Goal: Task Accomplishment & Management: Manage account settings

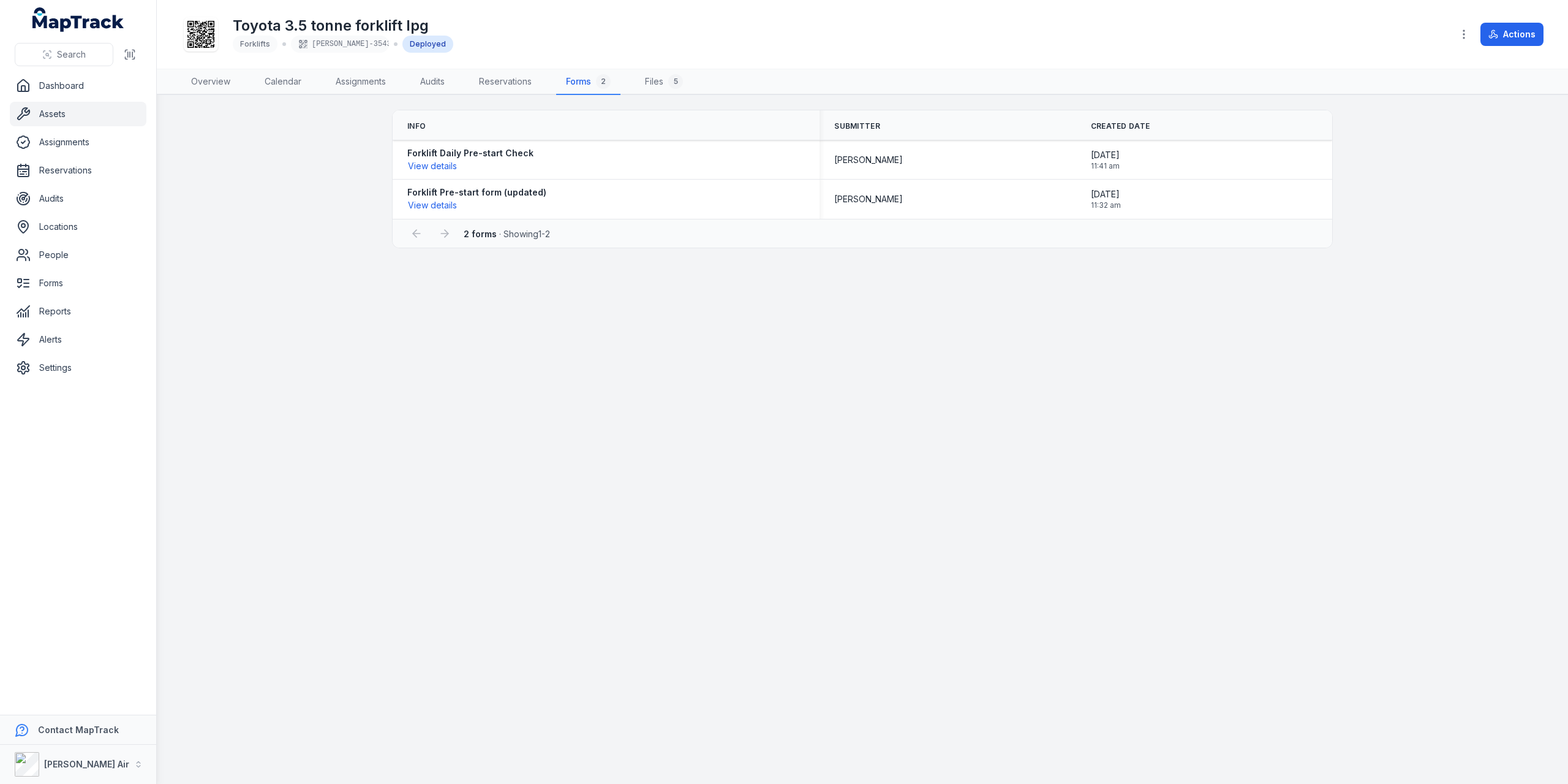
click at [36, 109] on link "Assets" at bounding box center [77, 113] width 136 height 24
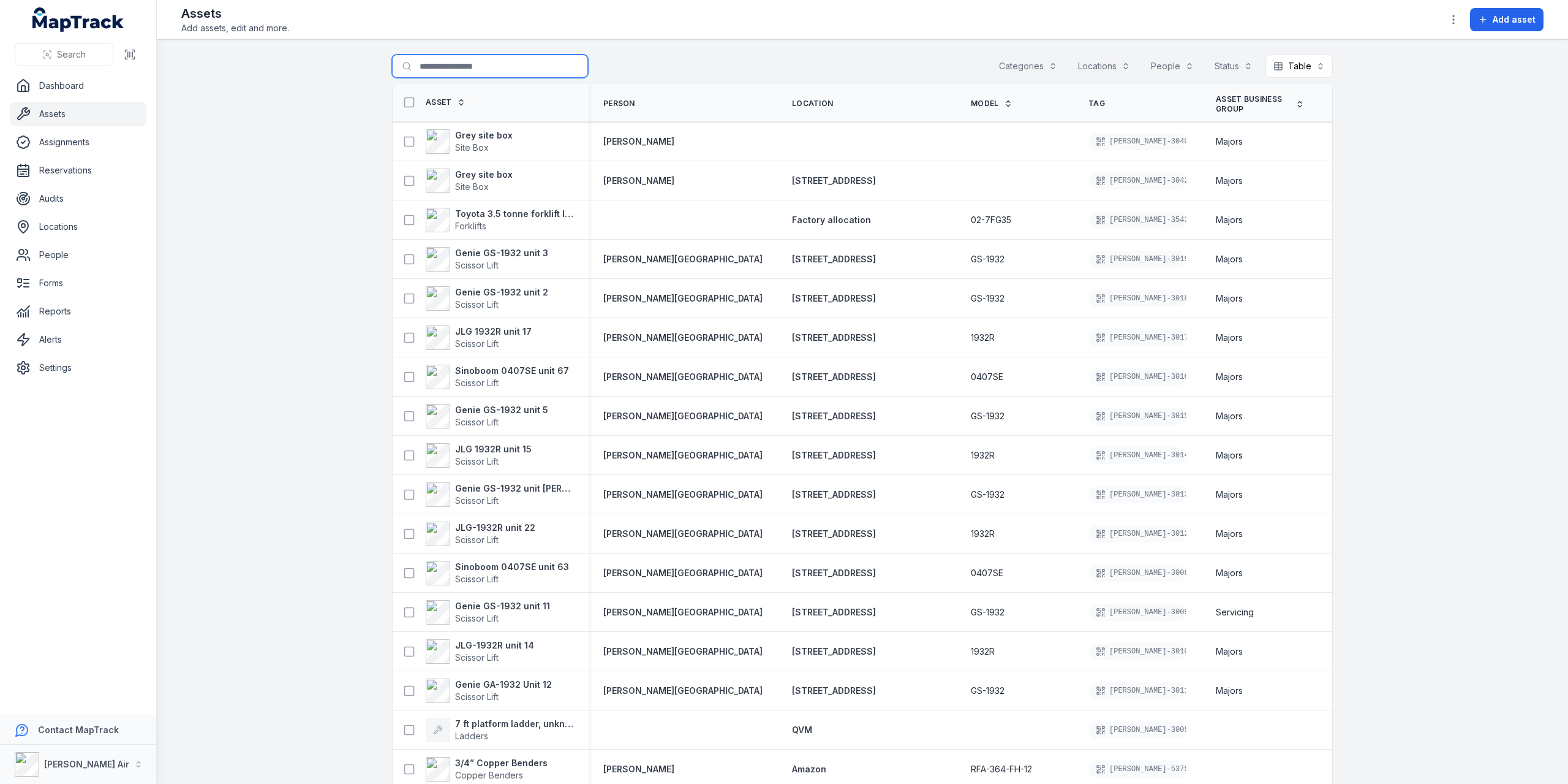
click at [454, 66] on input "Search for assets" at bounding box center [490, 66] width 196 height 23
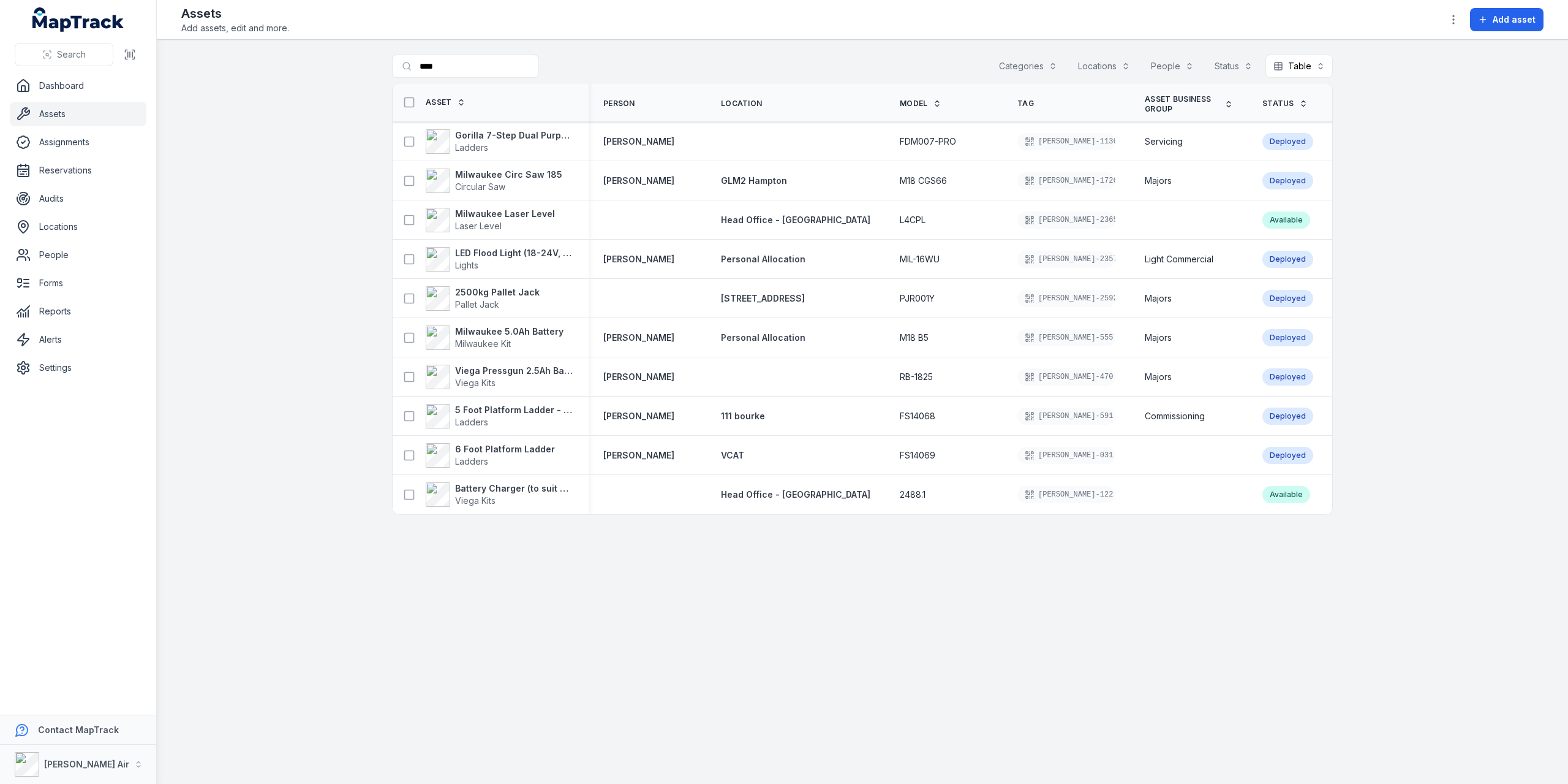
click at [49, 117] on link "Assets" at bounding box center [77, 113] width 136 height 24
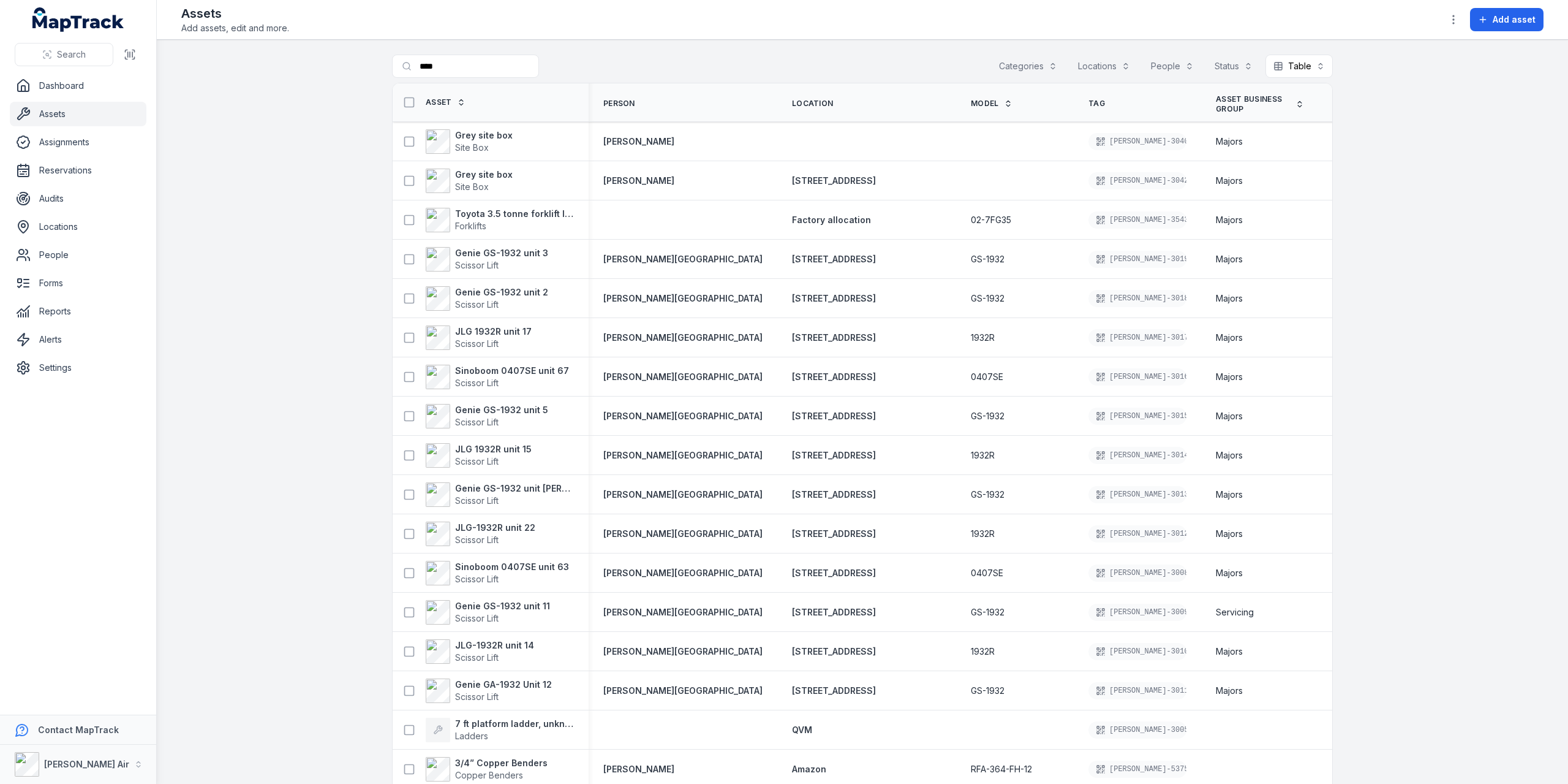
click at [1100, 58] on button "Locations" at bounding box center [1103, 66] width 68 height 23
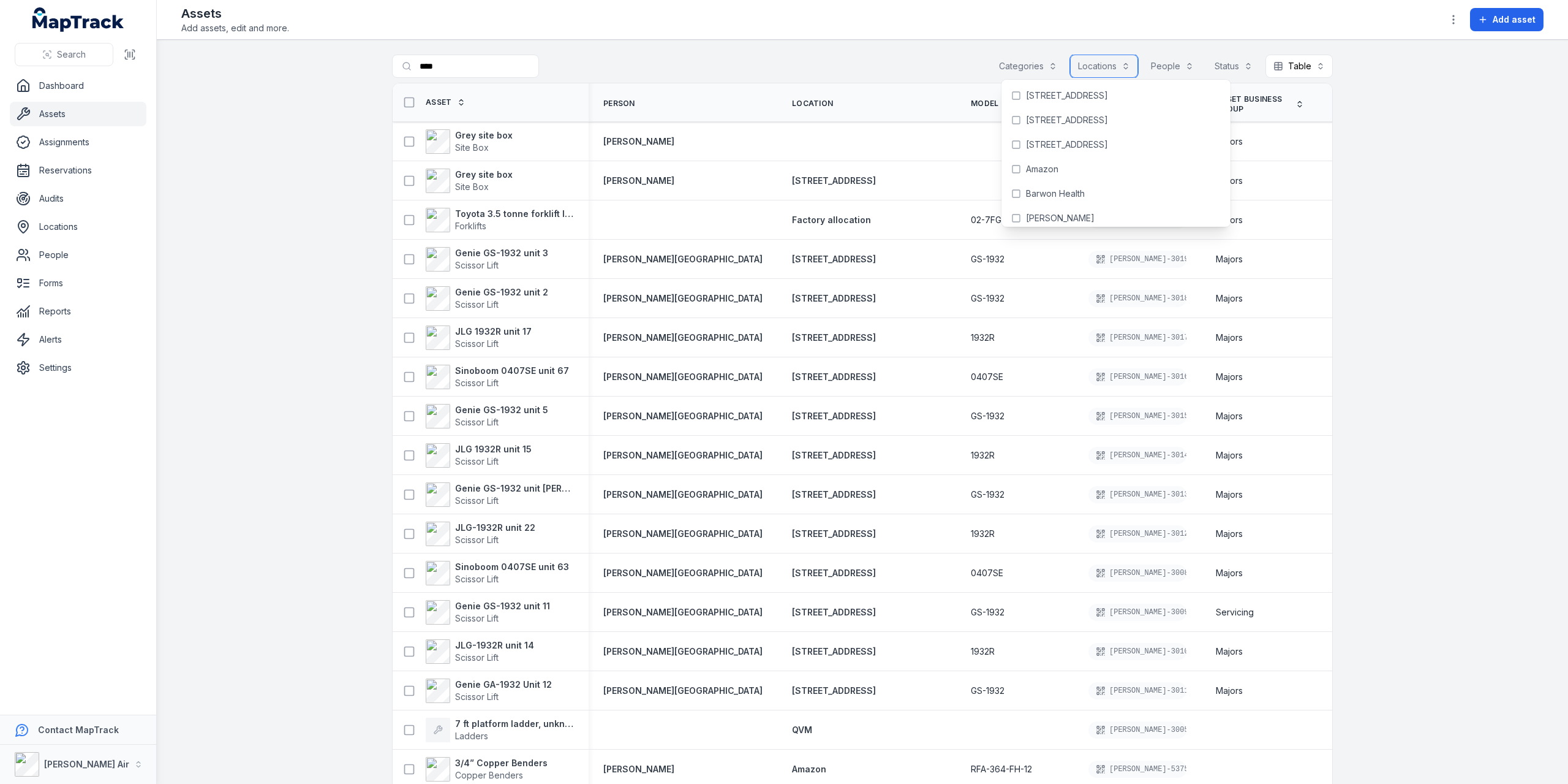
scroll to position [797, 0]
click at [1064, 160] on span "[STREET_ADDRESS]" at bounding box center [1067, 157] width 82 height 13
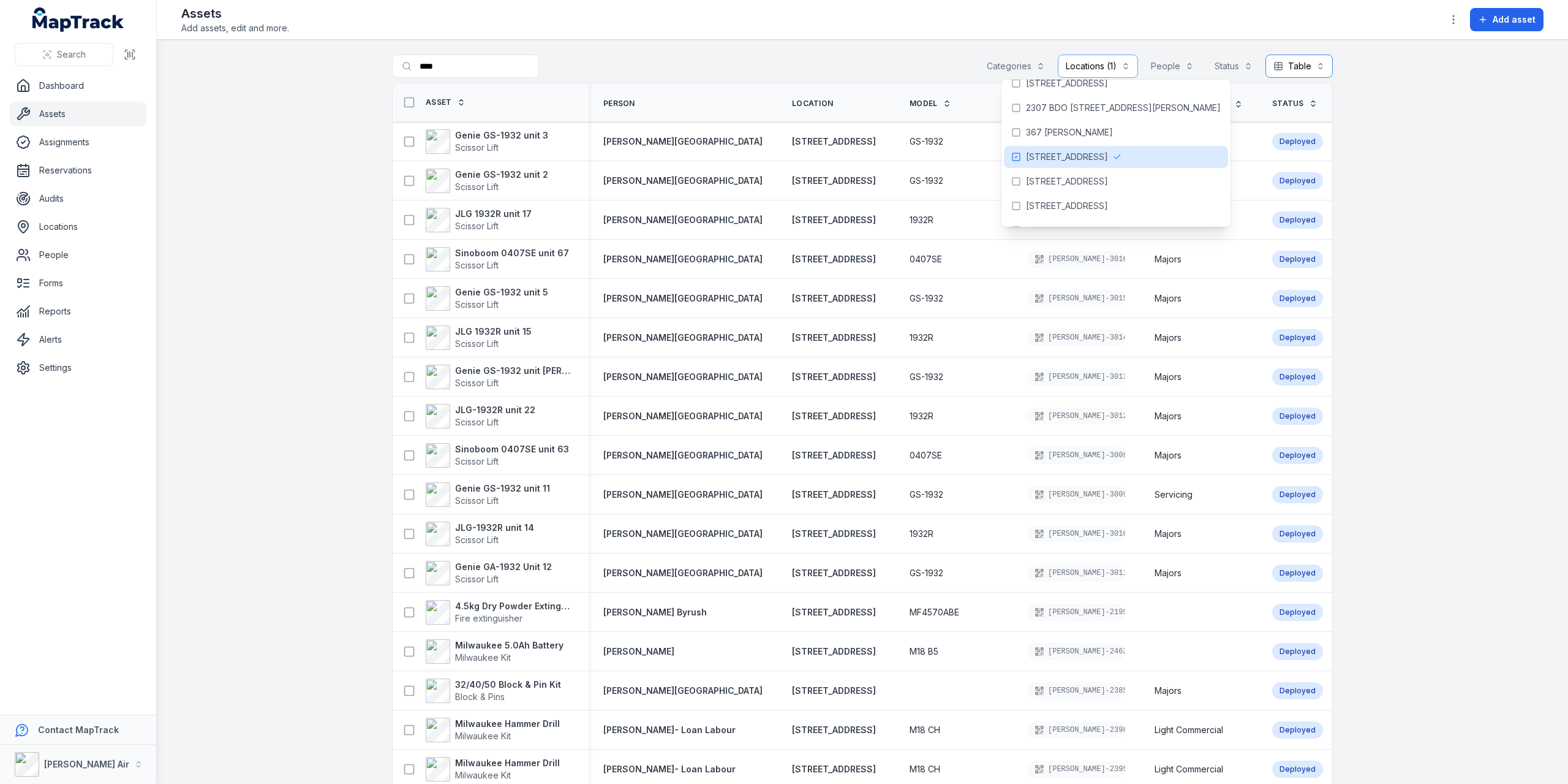
click at [1288, 63] on button "Table *****" at bounding box center [1299, 66] width 68 height 23
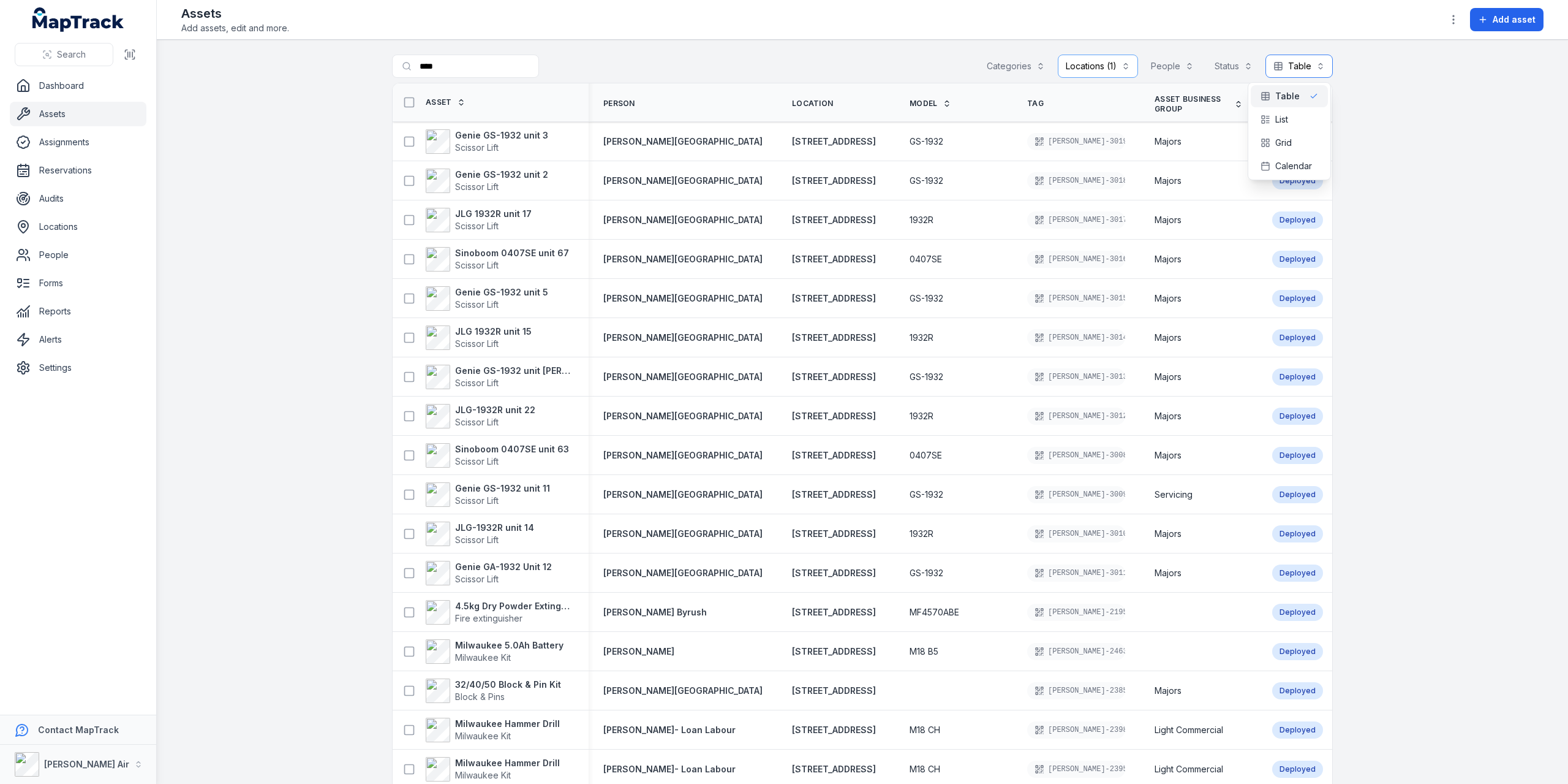
click at [1288, 62] on button "Table *****" at bounding box center [1299, 66] width 68 height 23
click at [458, 65] on input "****" at bounding box center [490, 66] width 196 height 23
type input "*"
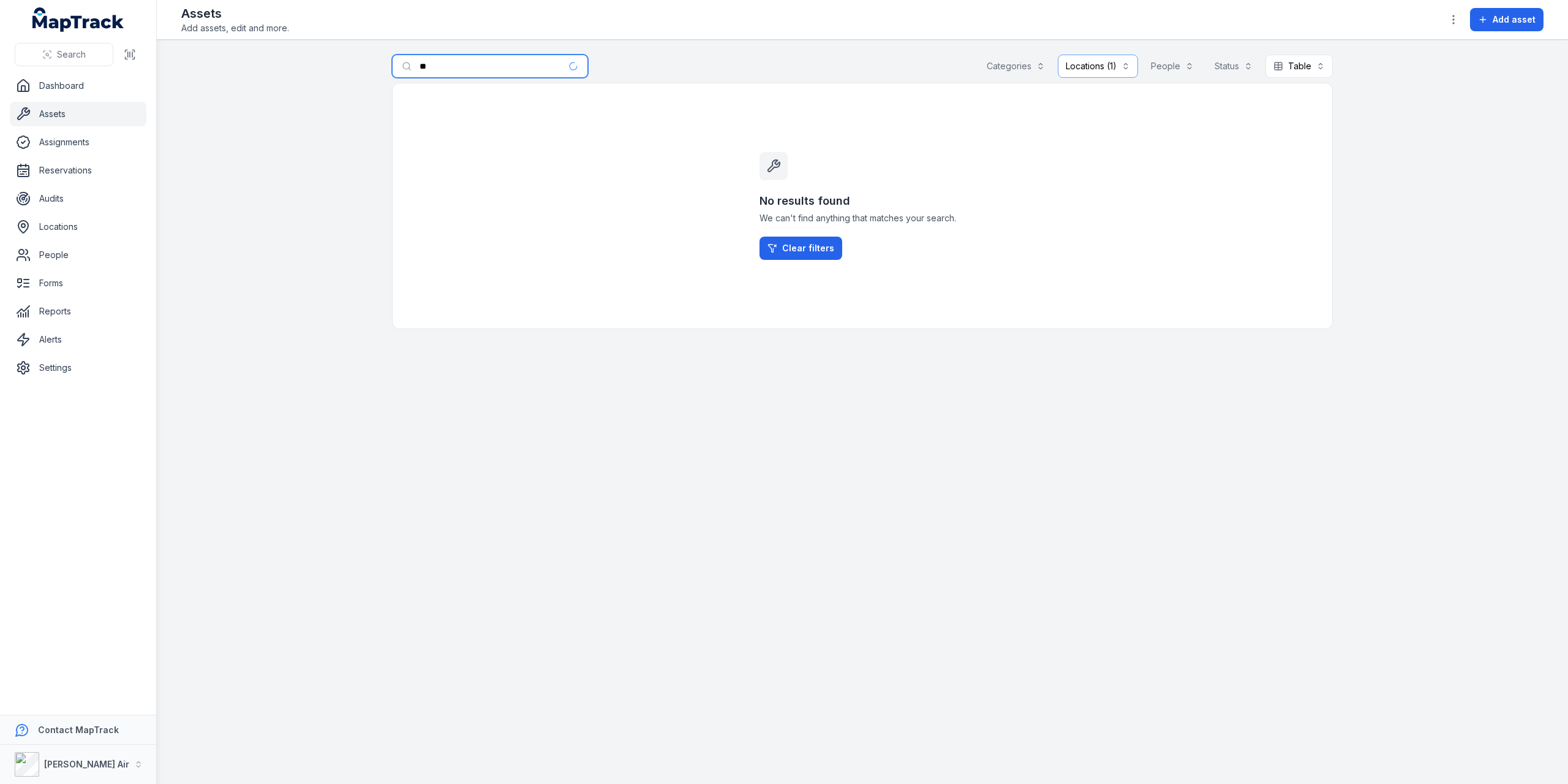
type input "*"
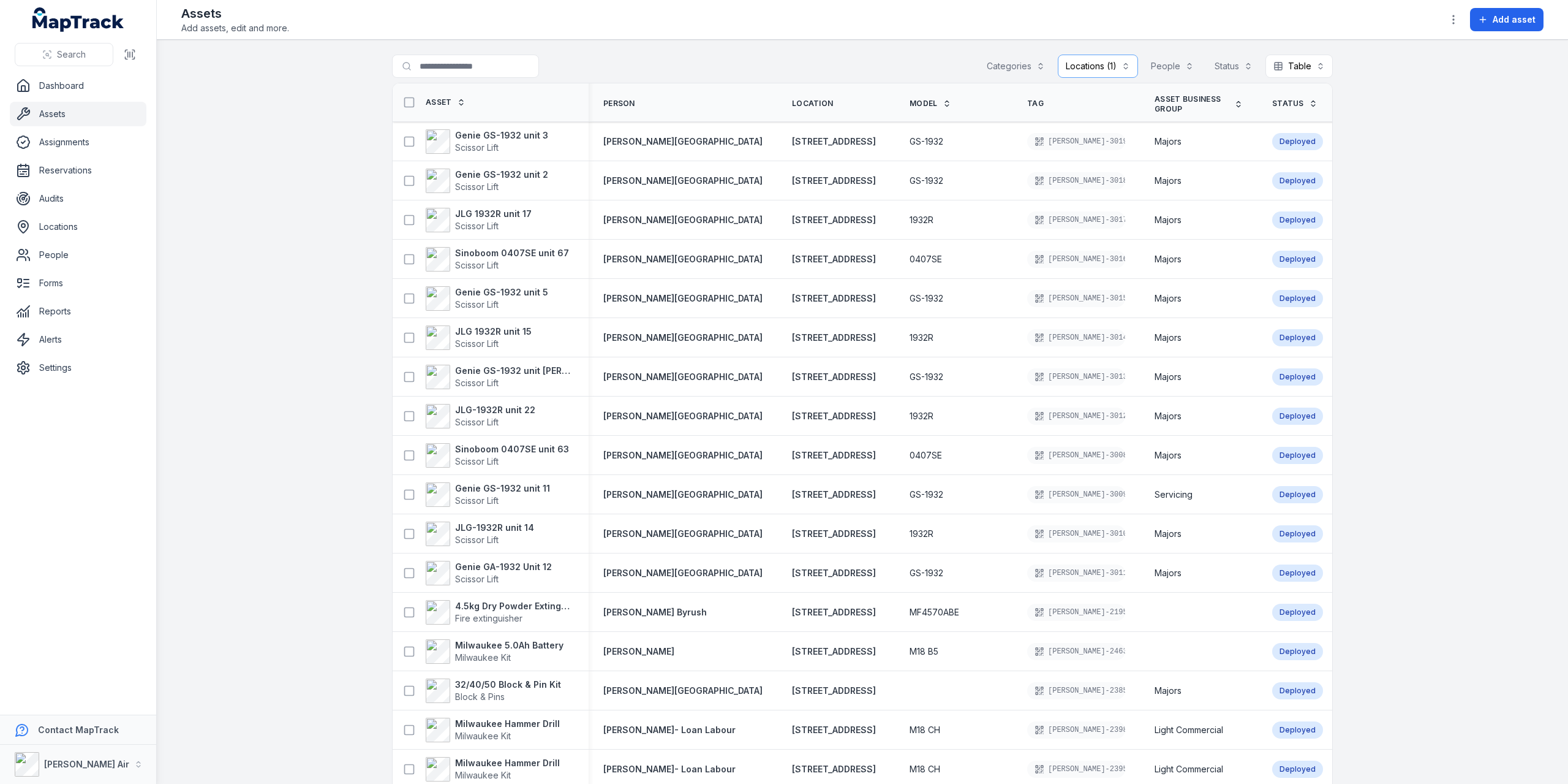
click at [458, 98] on icon at bounding box center [461, 102] width 9 height 9
click at [449, 102] on link "Asset" at bounding box center [445, 102] width 40 height 10
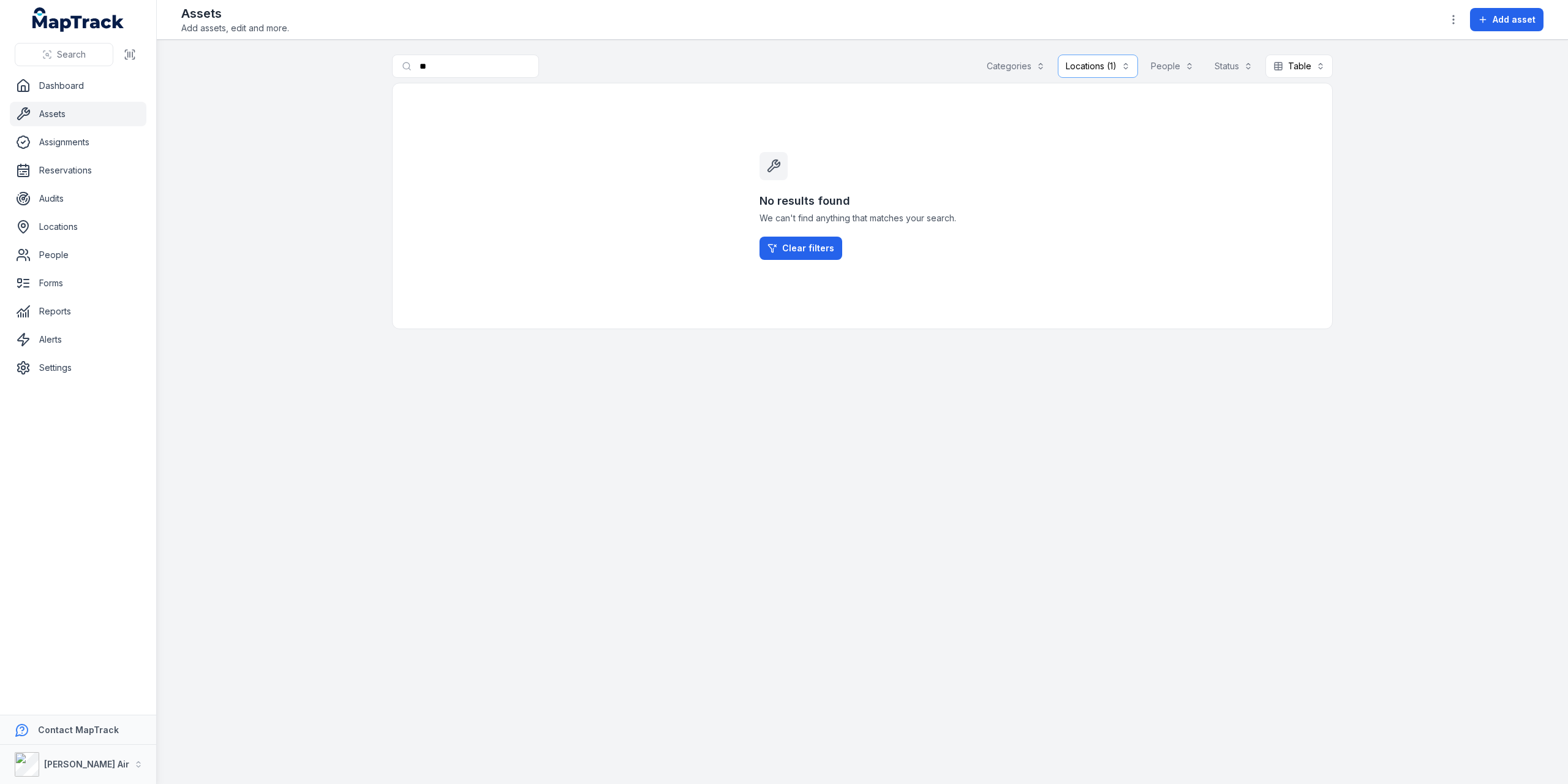
type input "*"
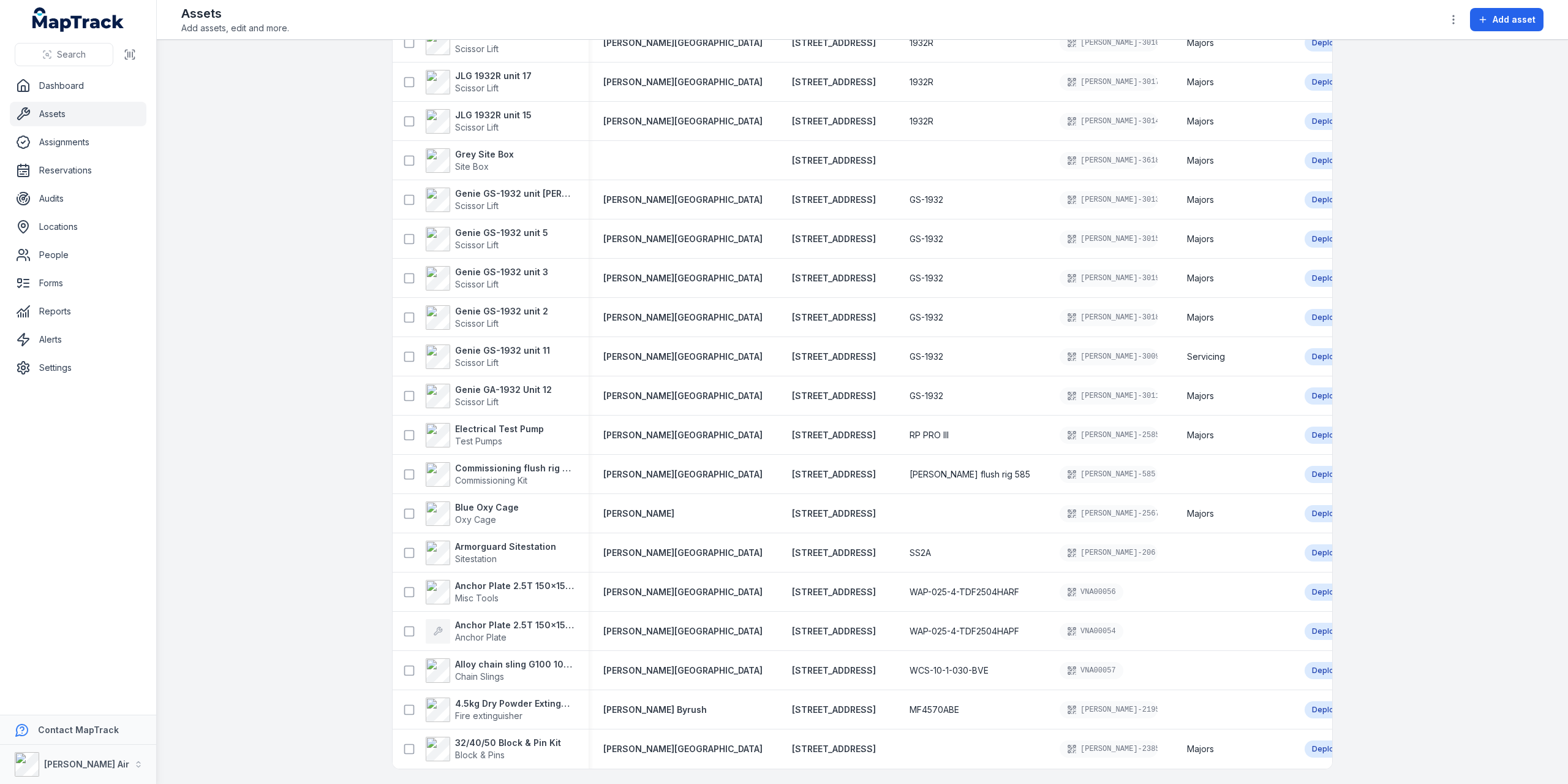
scroll to position [1906, 0]
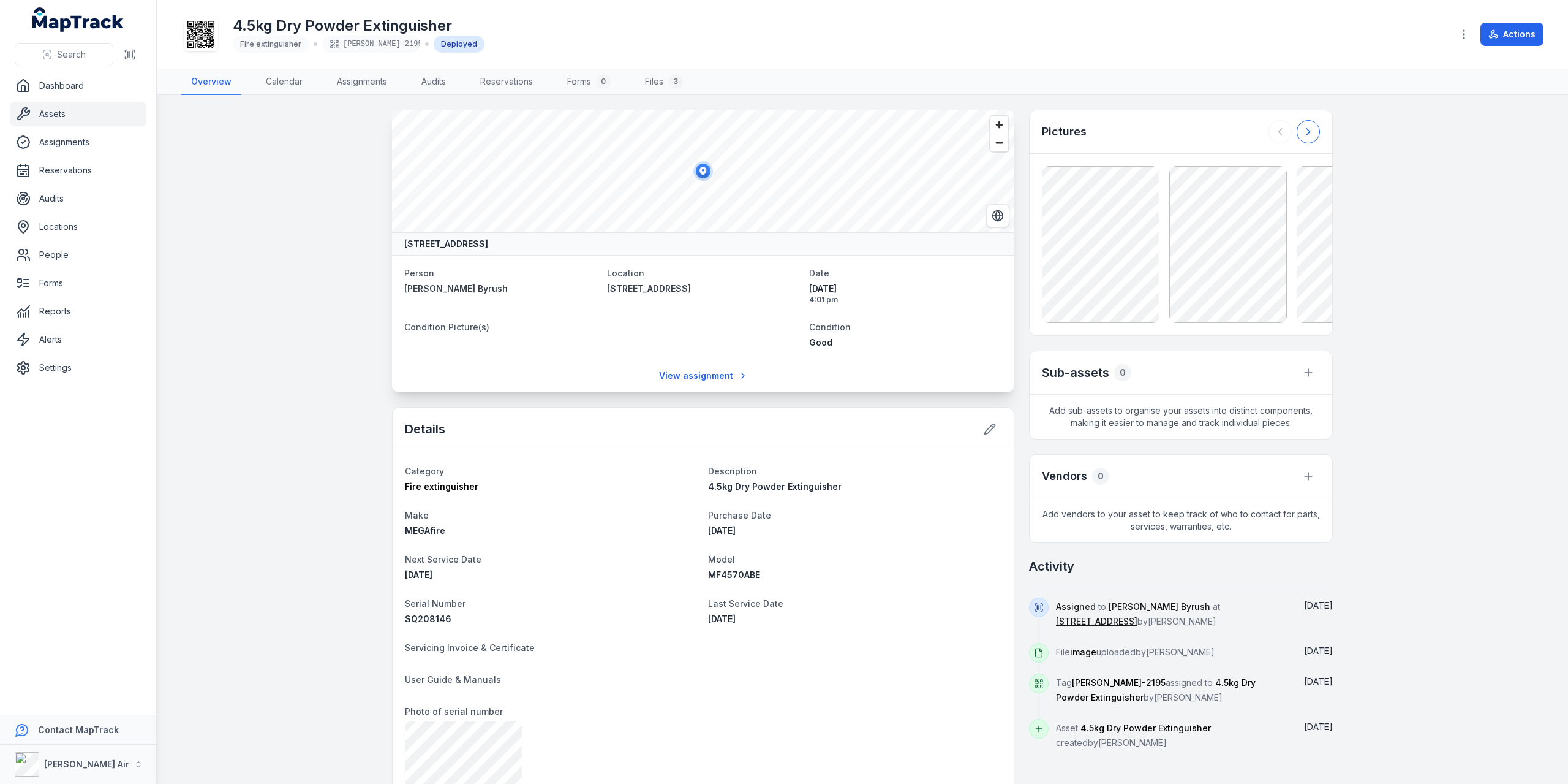
click at [1302, 123] on button at bounding box center [1308, 131] width 23 height 23
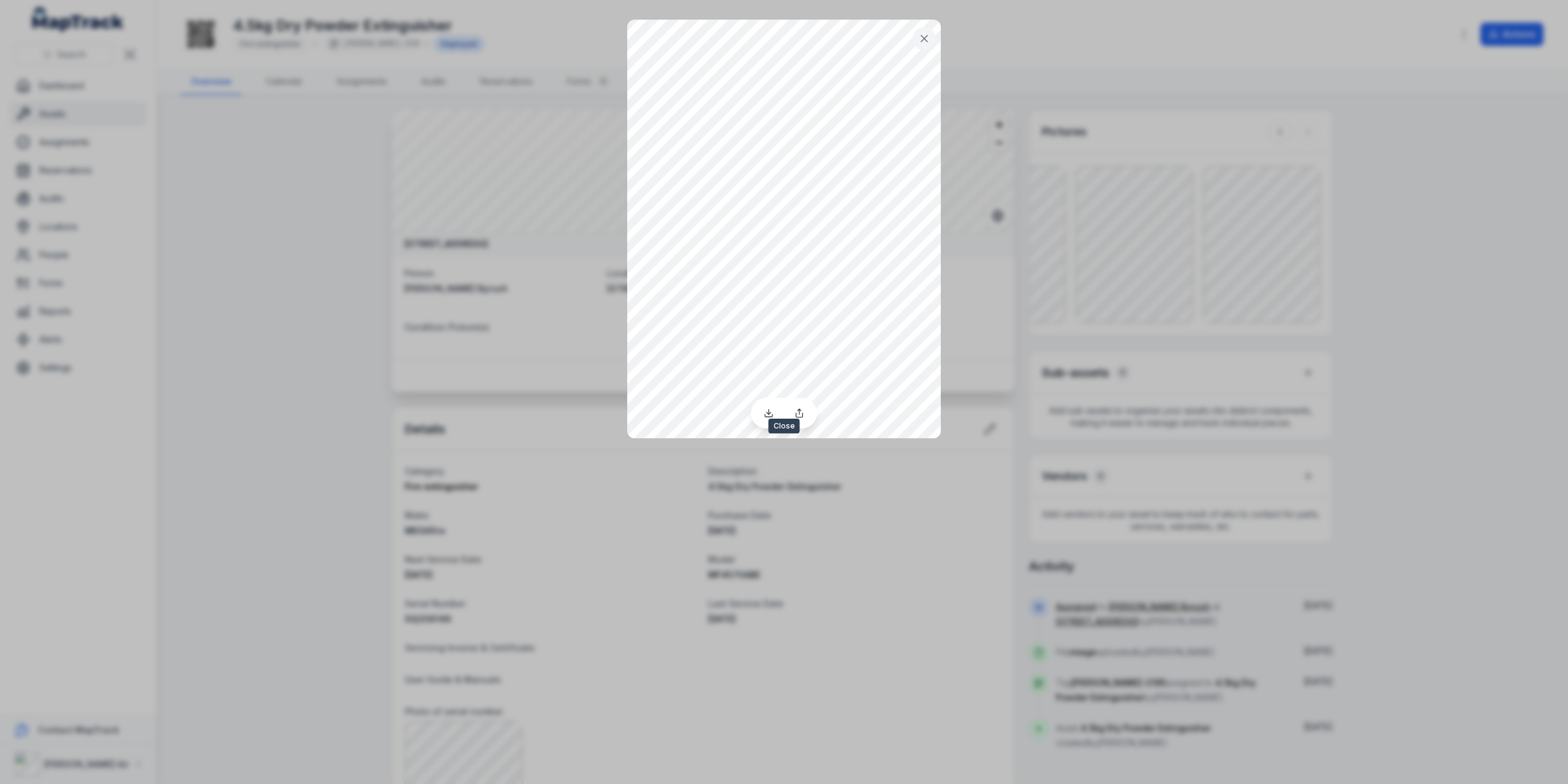
click at [927, 35] on icon at bounding box center [924, 39] width 13 height 13
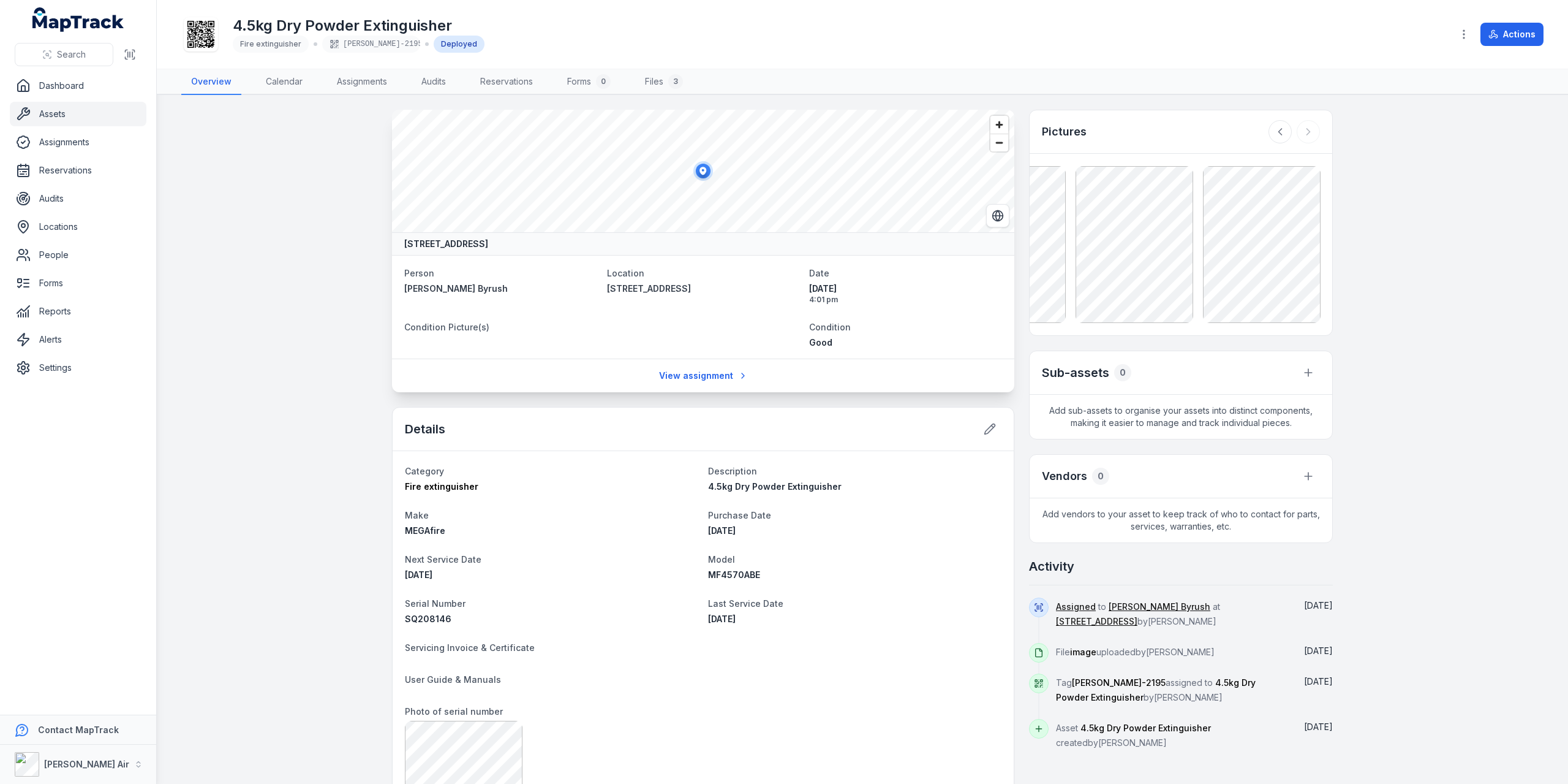
drag, startPoint x: 1197, startPoint y: 198, endPoint x: 1194, endPoint y: 135, distance: 63.1
click at [1194, 135] on div "Pictures" at bounding box center [1181, 131] width 302 height 44
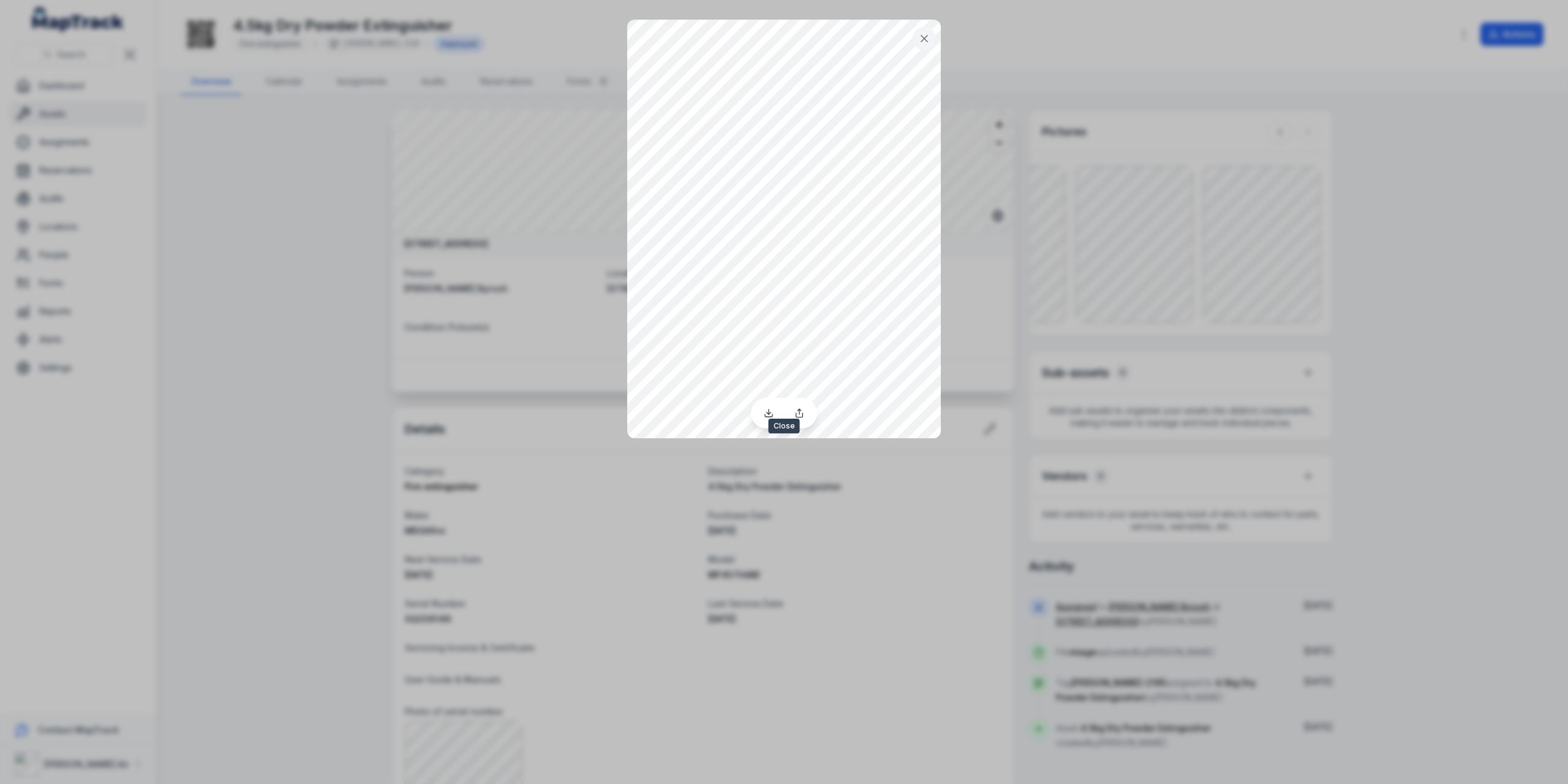
click at [927, 34] on icon at bounding box center [924, 39] width 13 height 13
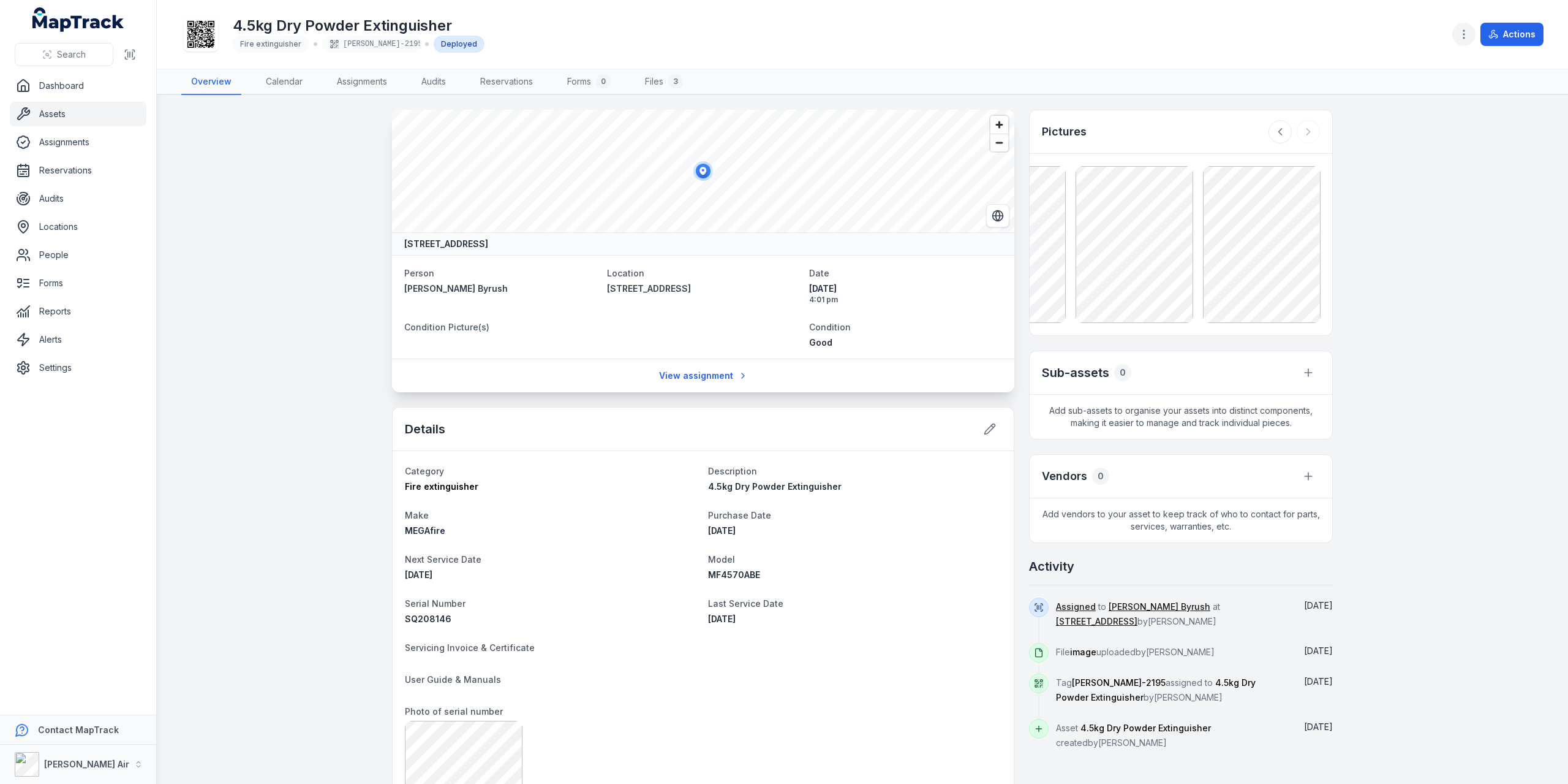
click at [1465, 39] on icon "button" at bounding box center [1464, 34] width 13 height 13
click at [1263, 235] on div "Toggle Navigation 4.5kg Dry Powder Extinguisher Fire extinguisher ELLIS-2195 De…" at bounding box center [862, 392] width 1411 height 784
click at [1279, 133] on icon at bounding box center [1280, 131] width 13 height 13
drag, startPoint x: 1213, startPoint y: 182, endPoint x: 1191, endPoint y: 140, distance: 47.4
click at [1191, 140] on div "Pictures" at bounding box center [1181, 131] width 302 height 44
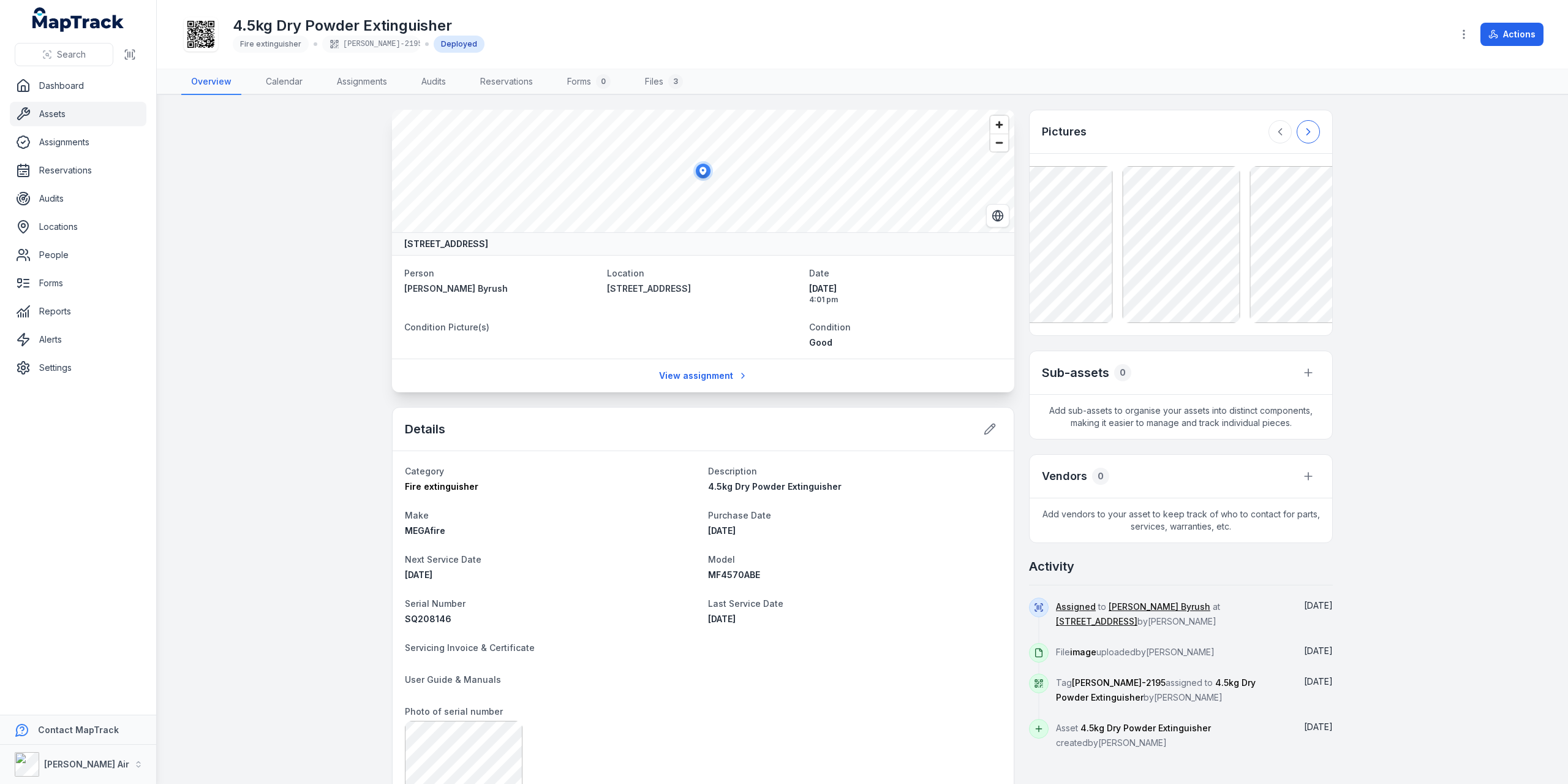
click at [1309, 127] on icon at bounding box center [1308, 131] width 13 height 13
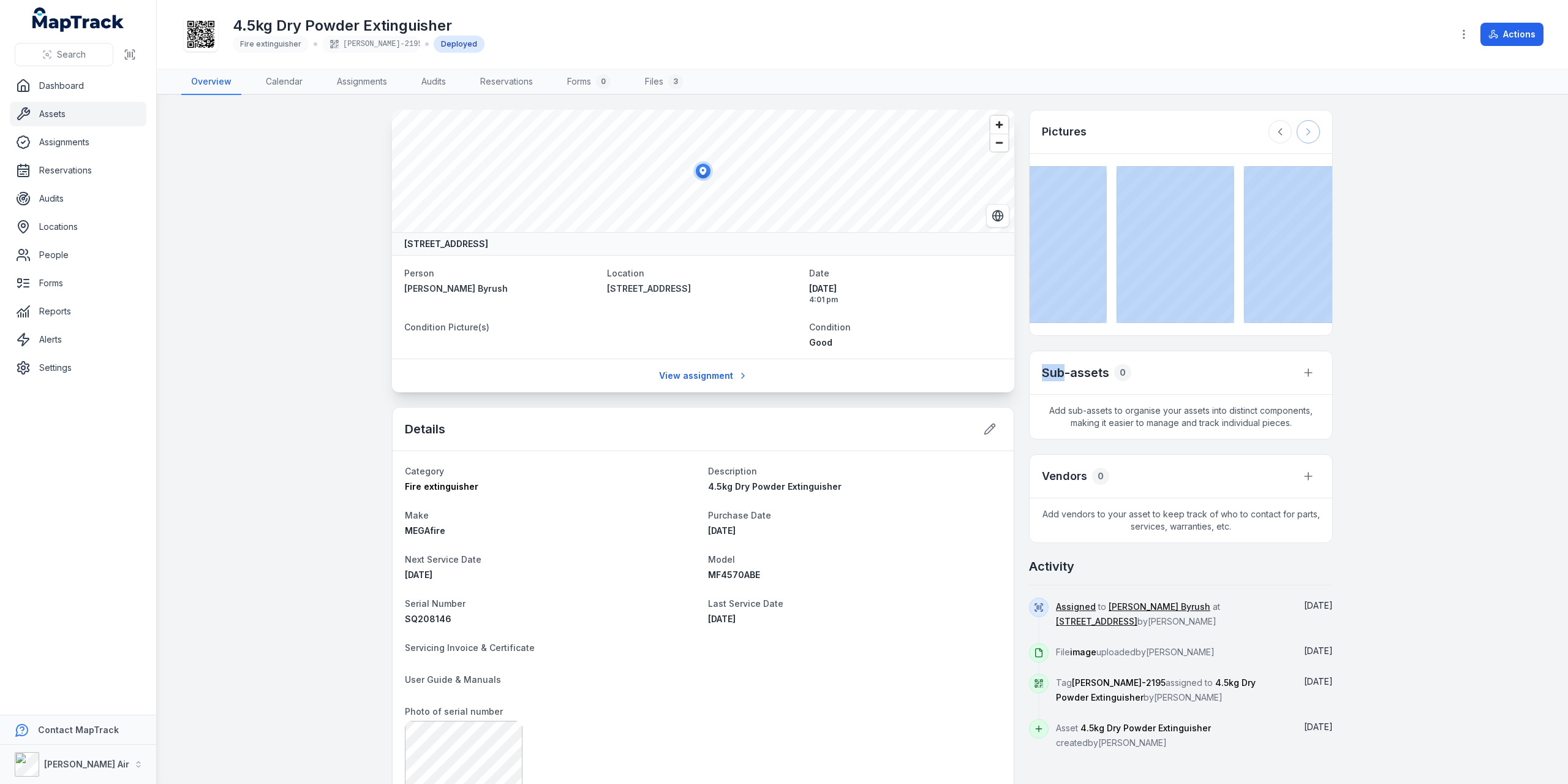
click at [1309, 127] on div at bounding box center [1294, 131] width 51 height 23
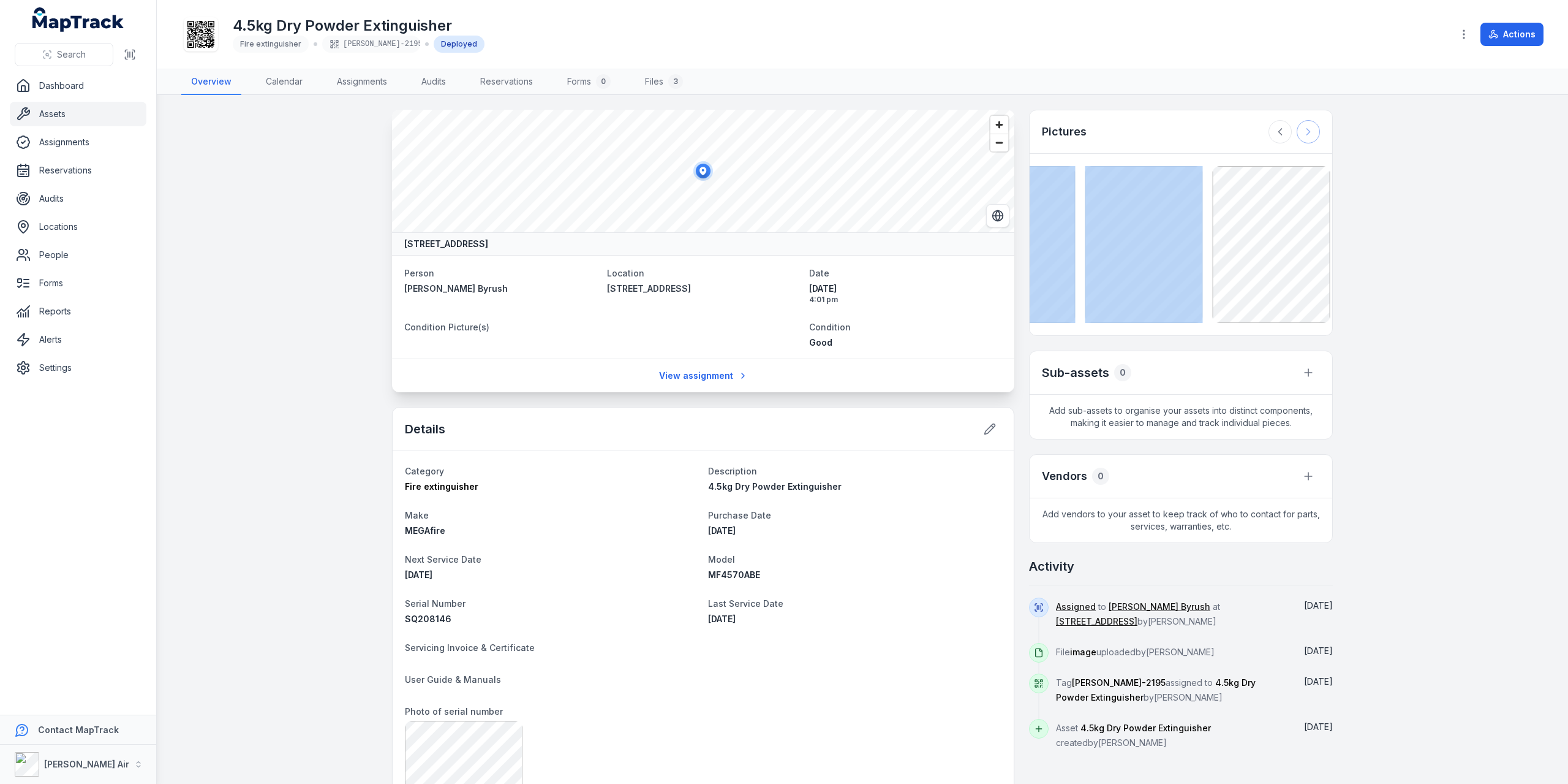
click at [1309, 127] on div at bounding box center [1294, 131] width 51 height 23
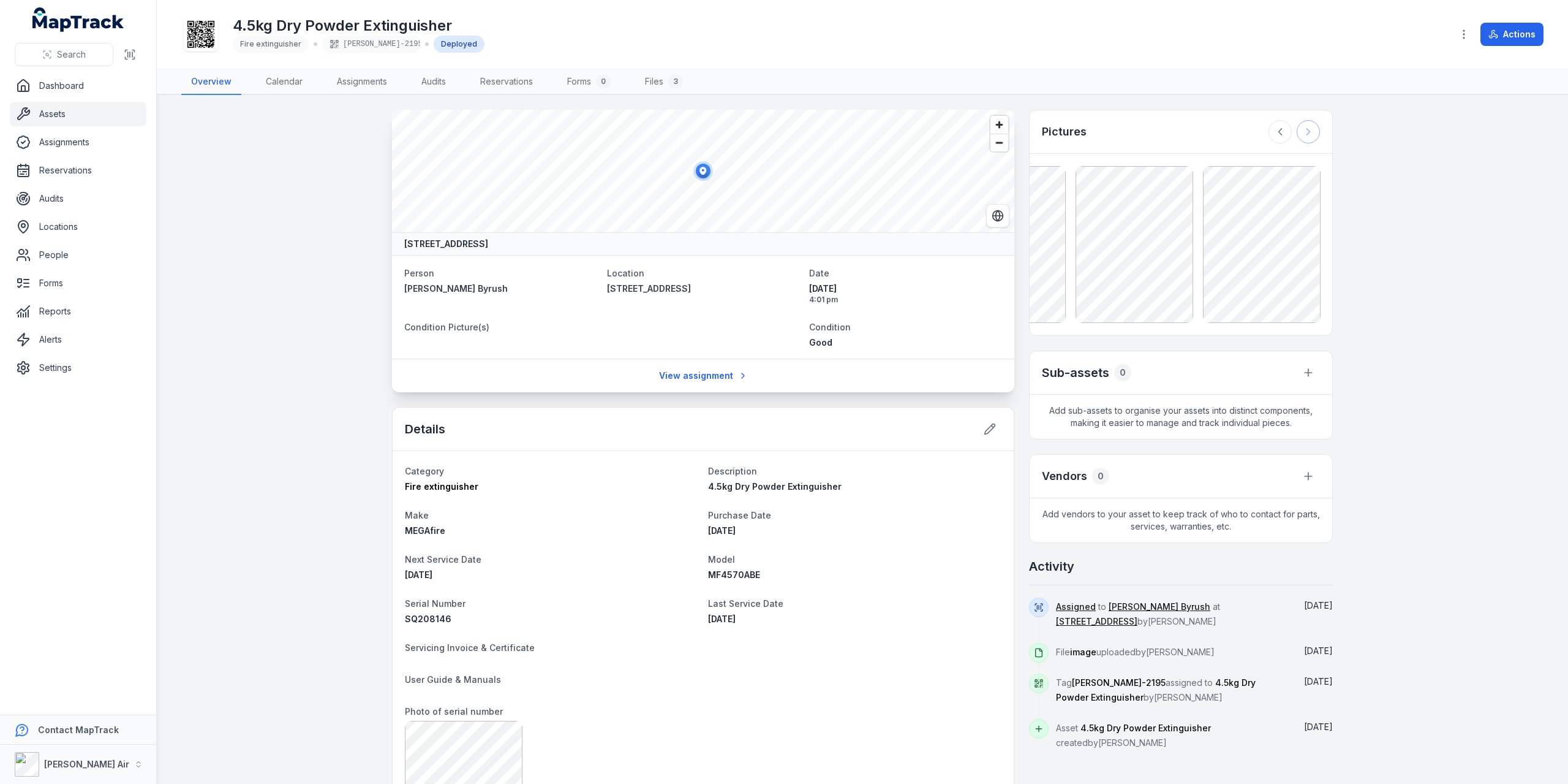
click at [1309, 127] on div at bounding box center [1294, 131] width 51 height 23
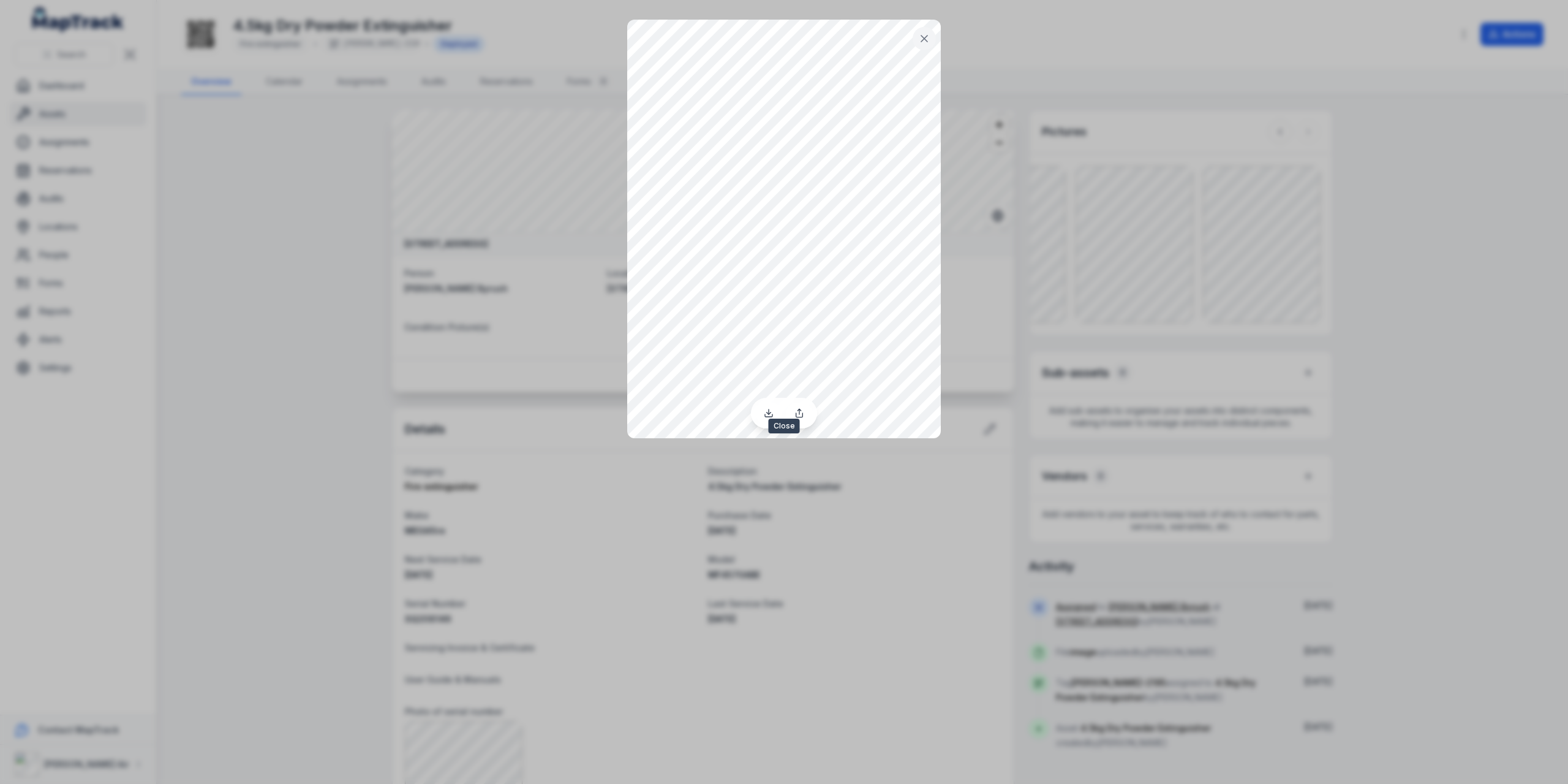
click at [920, 38] on icon at bounding box center [924, 39] width 13 height 13
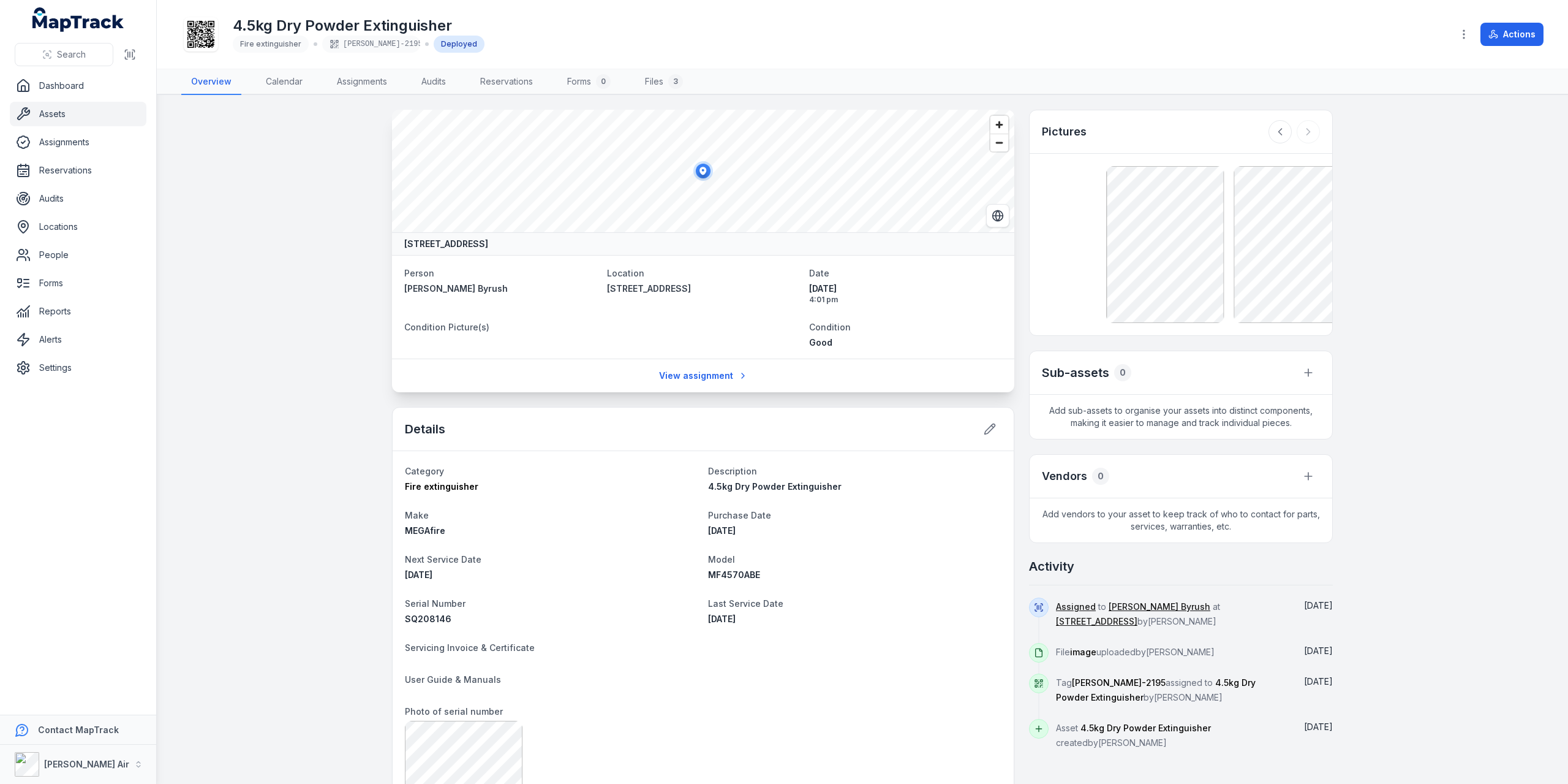
click at [1236, 174] on div at bounding box center [1245, 245] width 278 height 157
click at [1248, 180] on div at bounding box center [1238, 245] width 278 height 157
click at [99, 113] on link "Assets" at bounding box center [77, 113] width 136 height 24
click at [649, 79] on link "Files 3" at bounding box center [664, 82] width 58 height 26
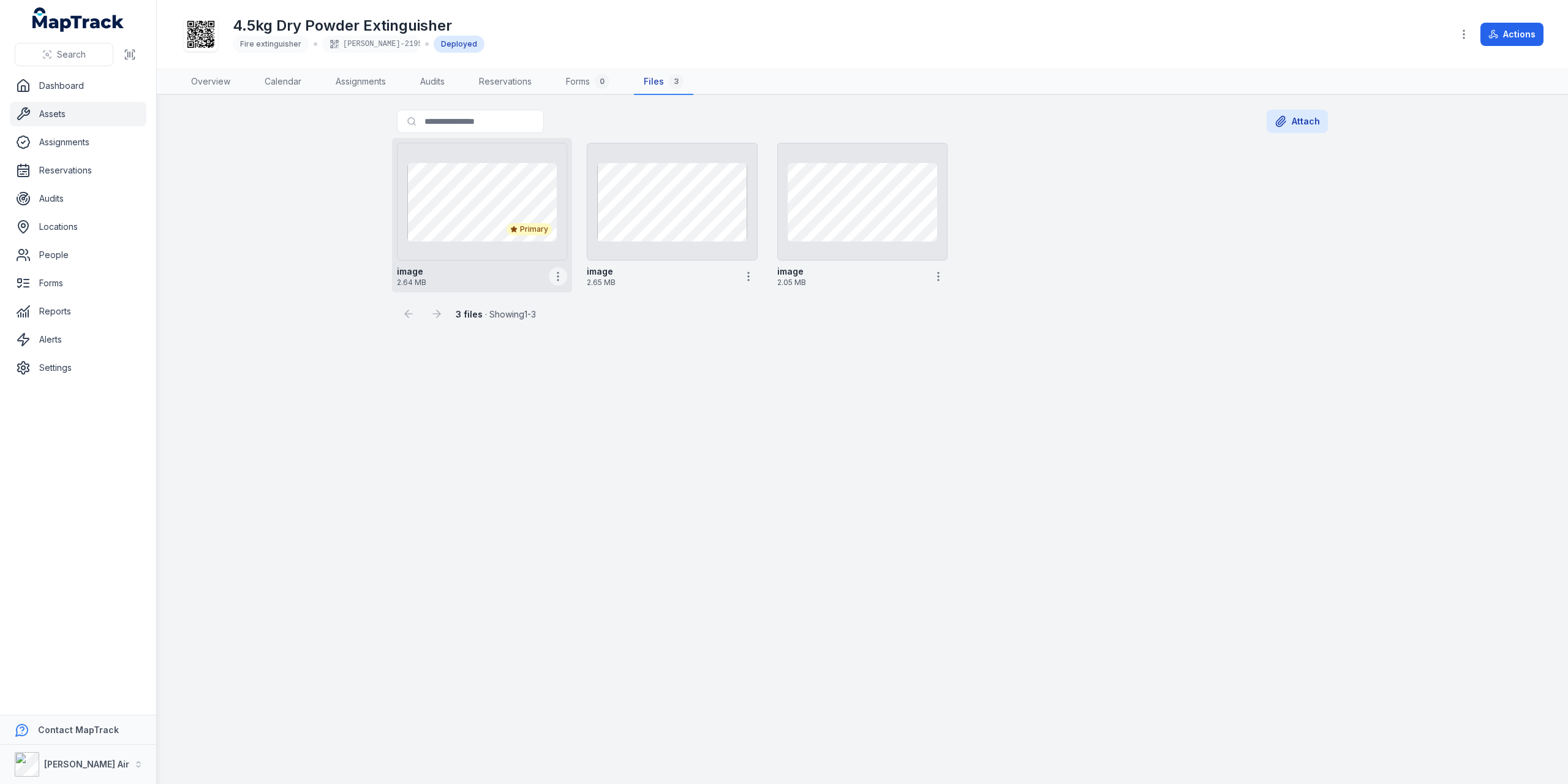
click at [560, 268] on button "button" at bounding box center [557, 276] width 18 height 18
drag, startPoint x: 527, startPoint y: 221, endPoint x: 773, endPoint y: 344, distance: 275.0
click at [773, 344] on main "Search for files Attach Primary image 2.64 MB image 2.65 MB image 2.05 MB 3 fil…" at bounding box center [862, 439] width 1411 height 689
click at [750, 274] on icon "button" at bounding box center [748, 276] width 13 height 13
click at [1032, 288] on div "Primary image 2.64 MB image 2.65 MB image 2.05 MB" at bounding box center [863, 216] width 941 height 155
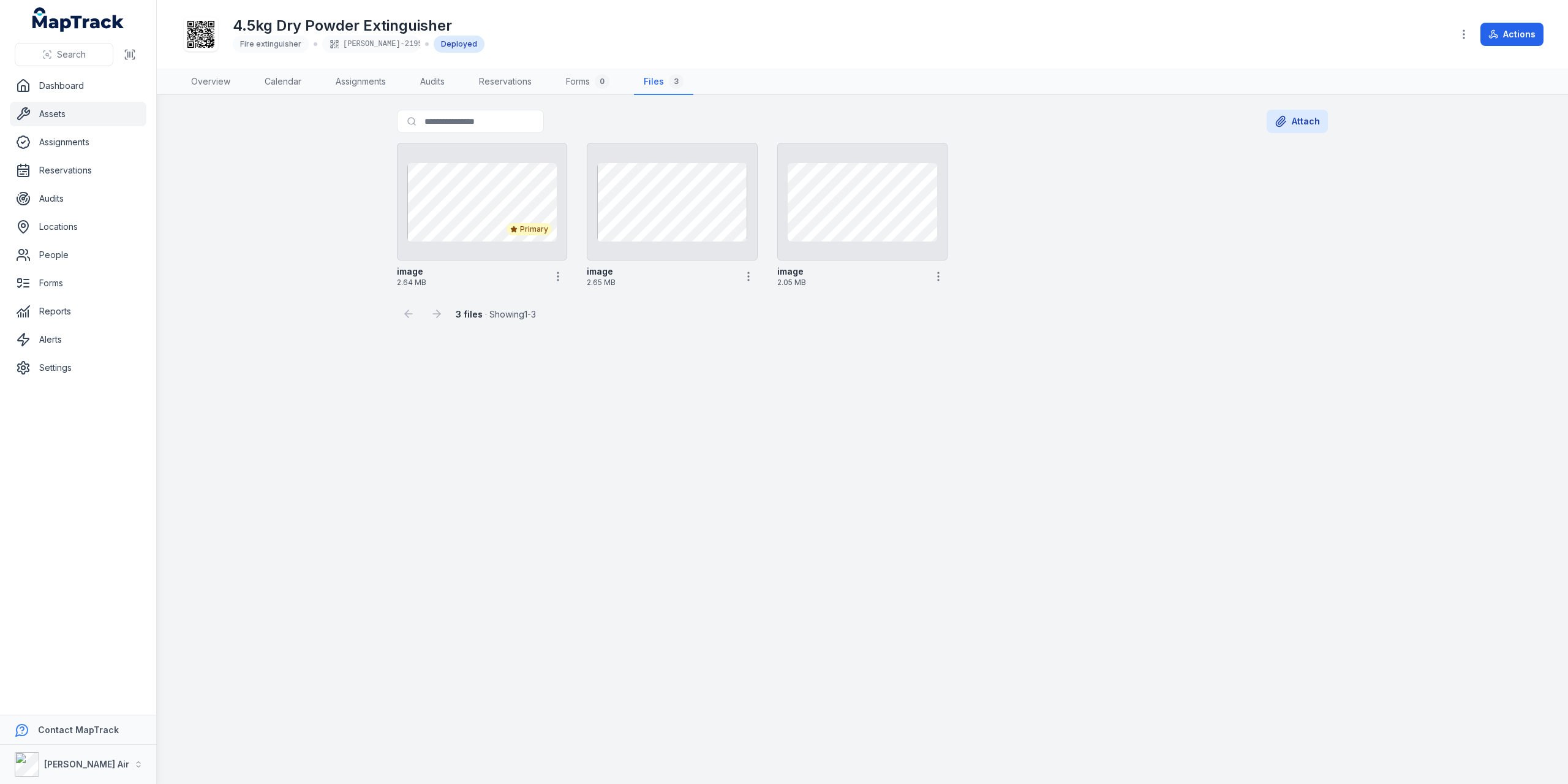
click at [78, 115] on link "Assets" at bounding box center [77, 113] width 136 height 24
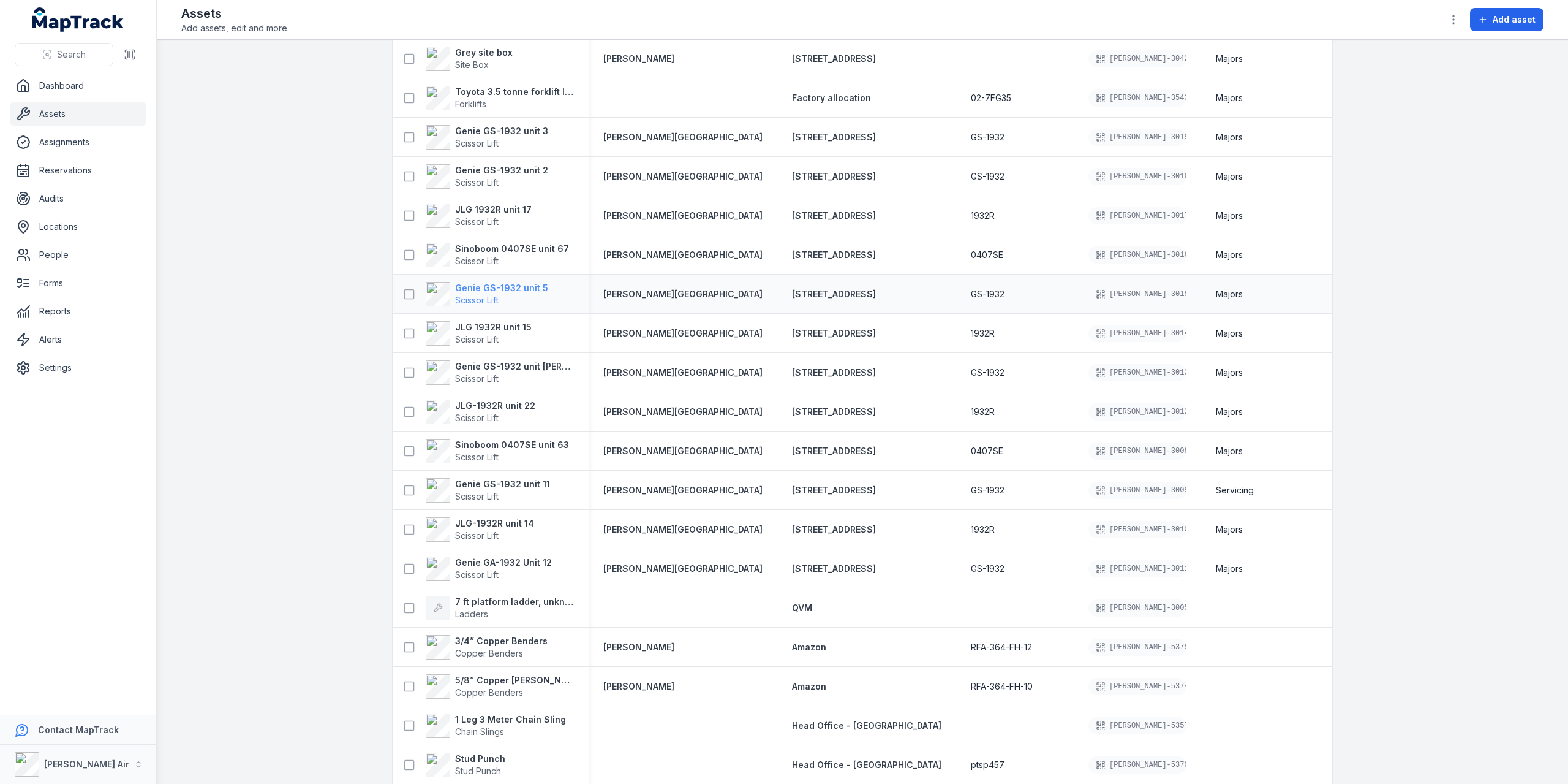
scroll to position [123, 0]
click at [479, 282] on strong "Genie GS-1932 unit 5" at bounding box center [501, 287] width 93 height 13
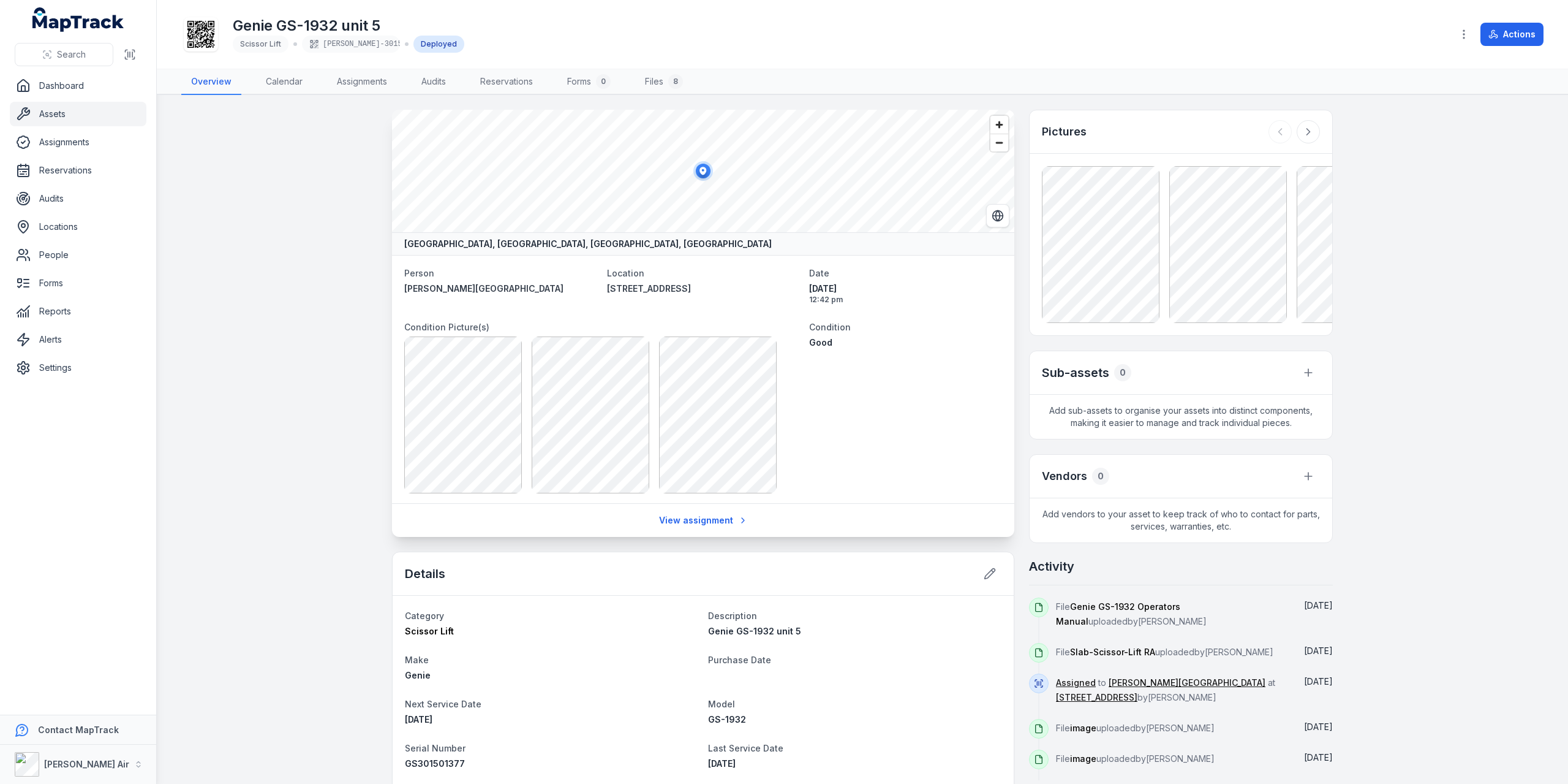
click at [1104, 138] on div "Pictures" at bounding box center [1181, 131] width 302 height 44
click at [1073, 133] on h3 "Pictures" at bounding box center [1064, 131] width 44 height 17
click at [1073, 130] on h3 "Pictures" at bounding box center [1064, 131] width 44 height 17
click at [1307, 128] on icon at bounding box center [1308, 131] width 13 height 13
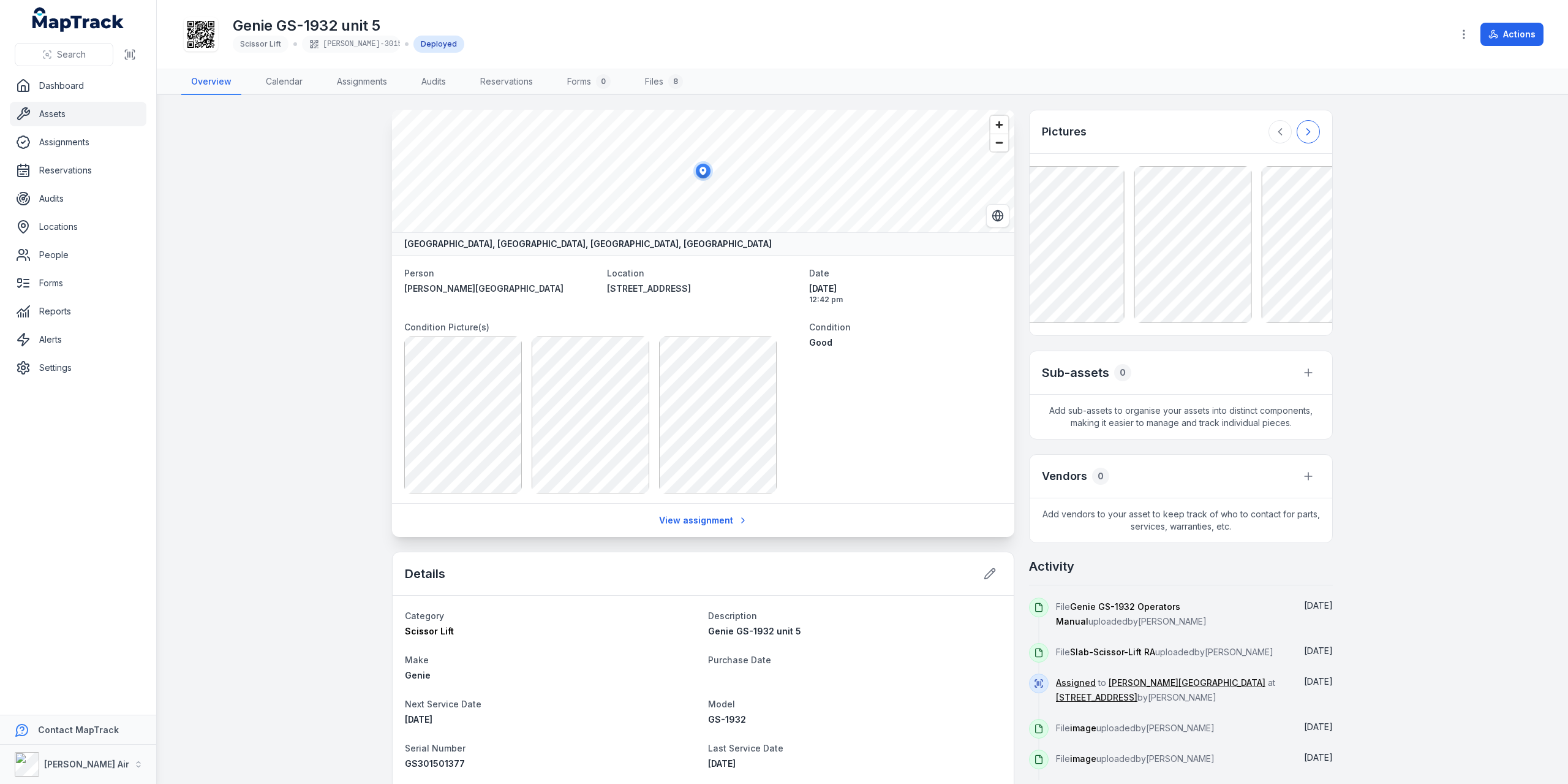
click at [1307, 128] on icon at bounding box center [1308, 131] width 13 height 13
click at [1307, 128] on div at bounding box center [1294, 131] width 51 height 23
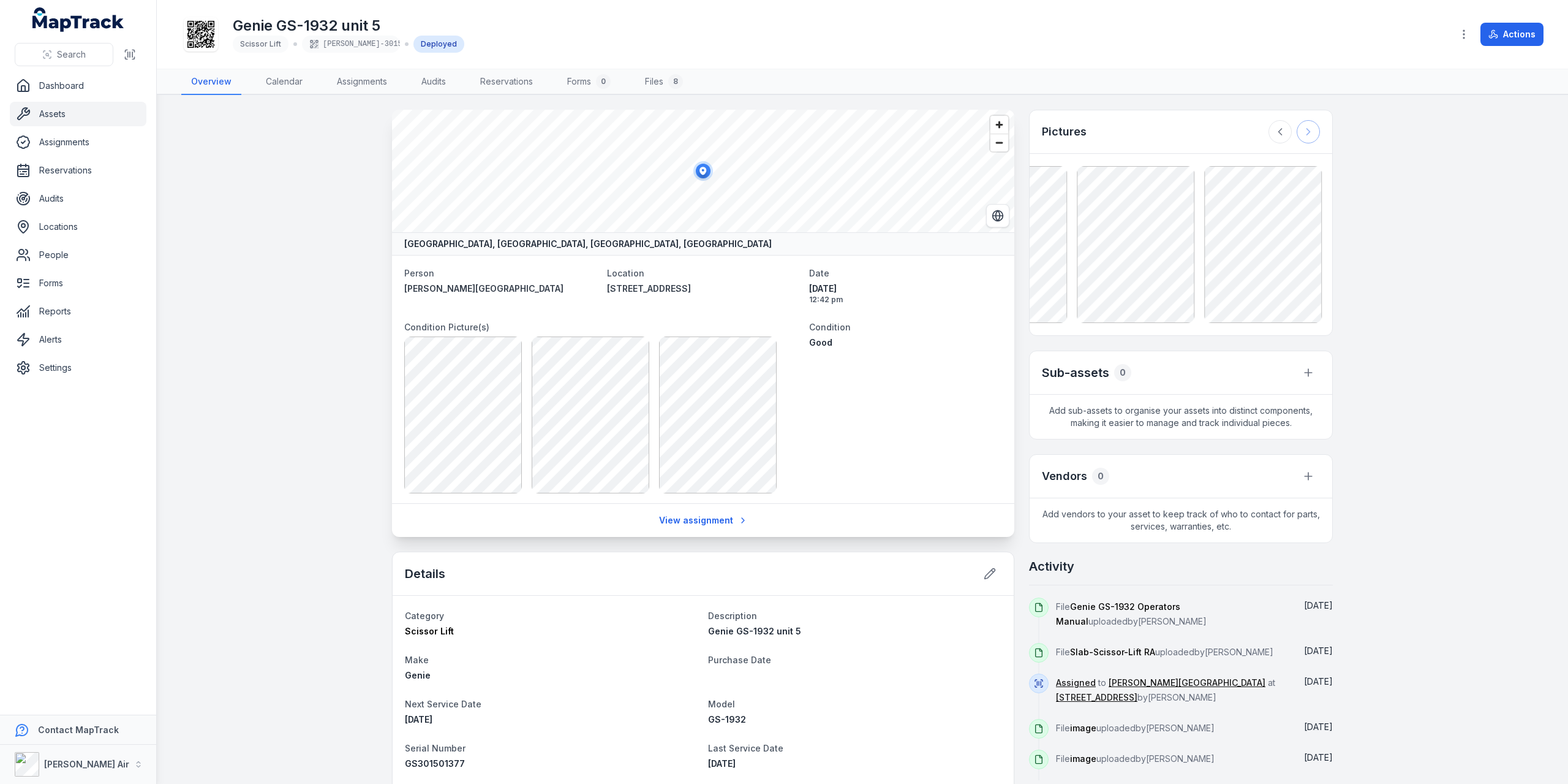
click at [1307, 128] on div at bounding box center [1294, 131] width 51 height 23
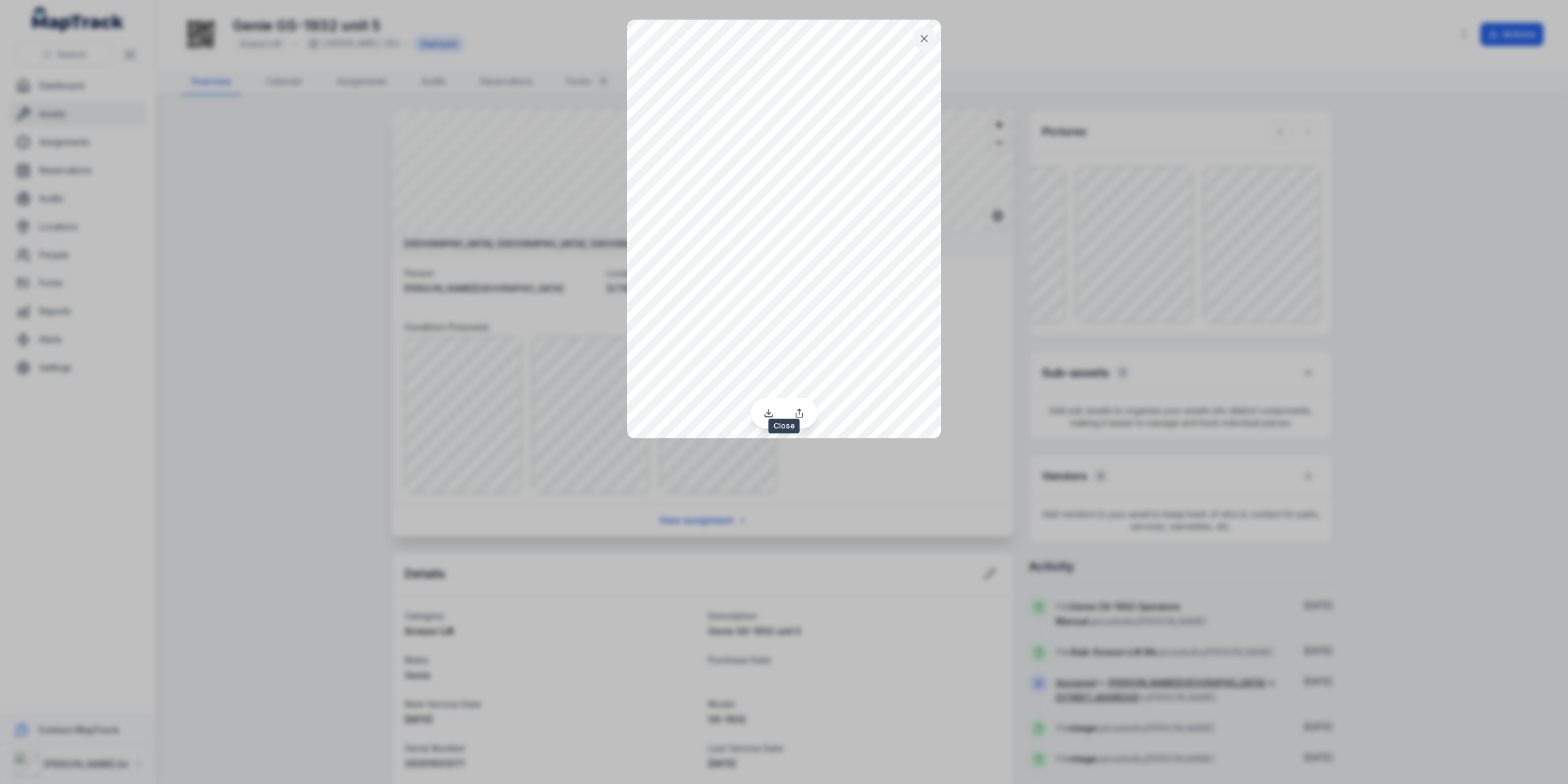
click at [929, 36] on icon at bounding box center [924, 39] width 13 height 13
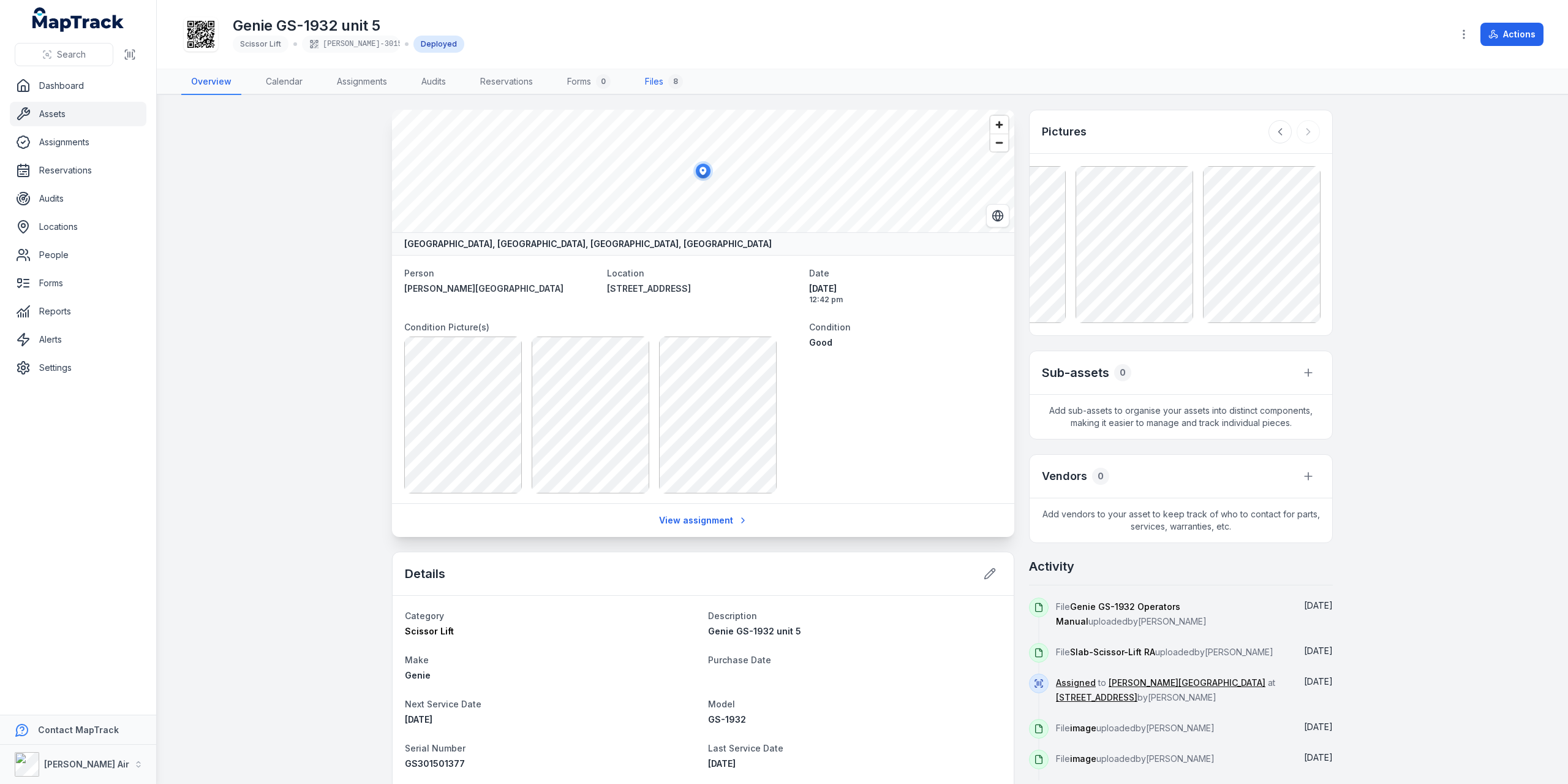
click at [660, 79] on link "Files 8" at bounding box center [664, 82] width 58 height 26
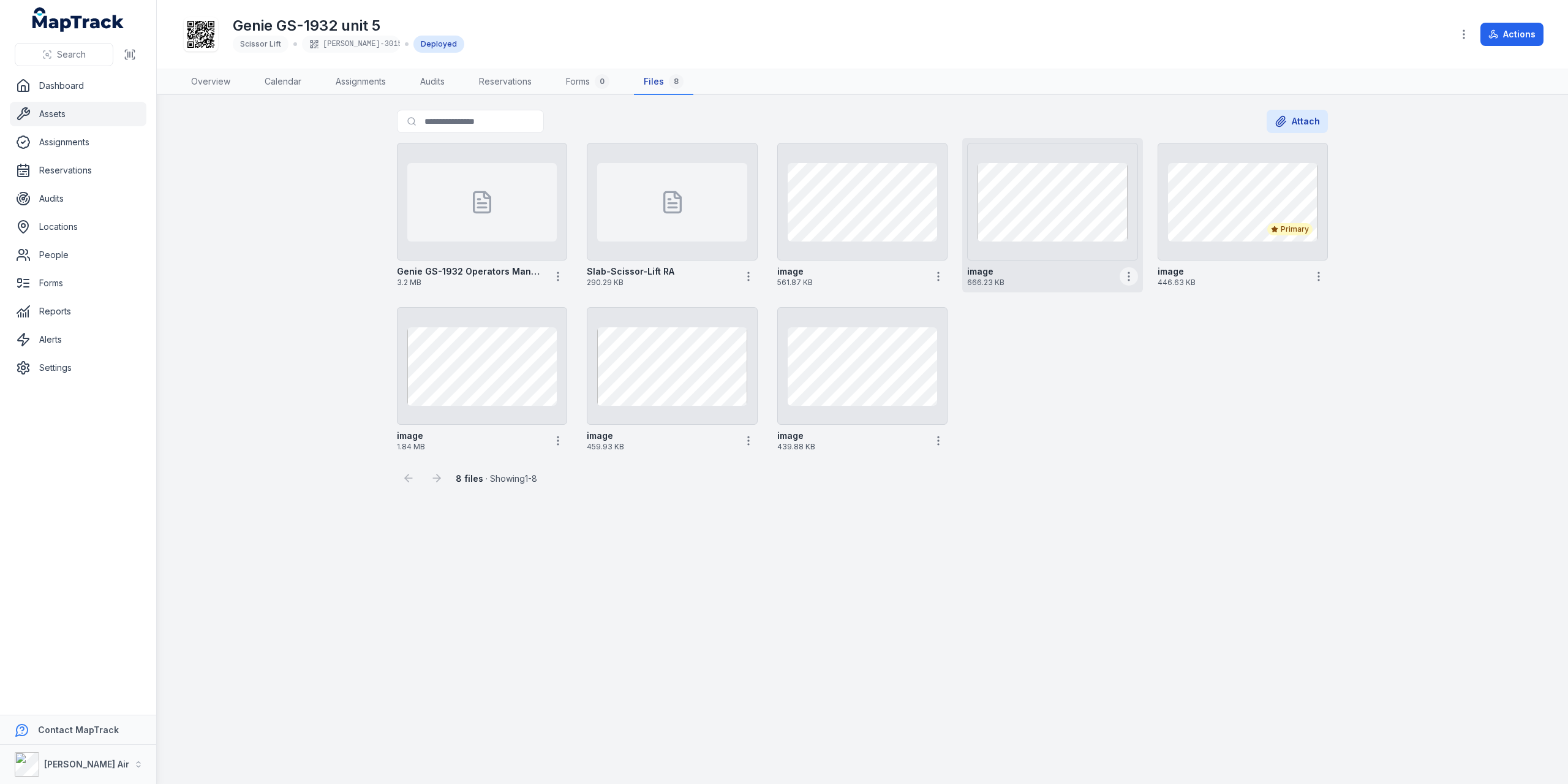
click at [1127, 271] on icon "button" at bounding box center [1128, 276] width 13 height 13
click at [1033, 372] on div "Set as primary image" at bounding box center [1064, 371] width 137 height 22
